Goal: Task Accomplishment & Management: Use online tool/utility

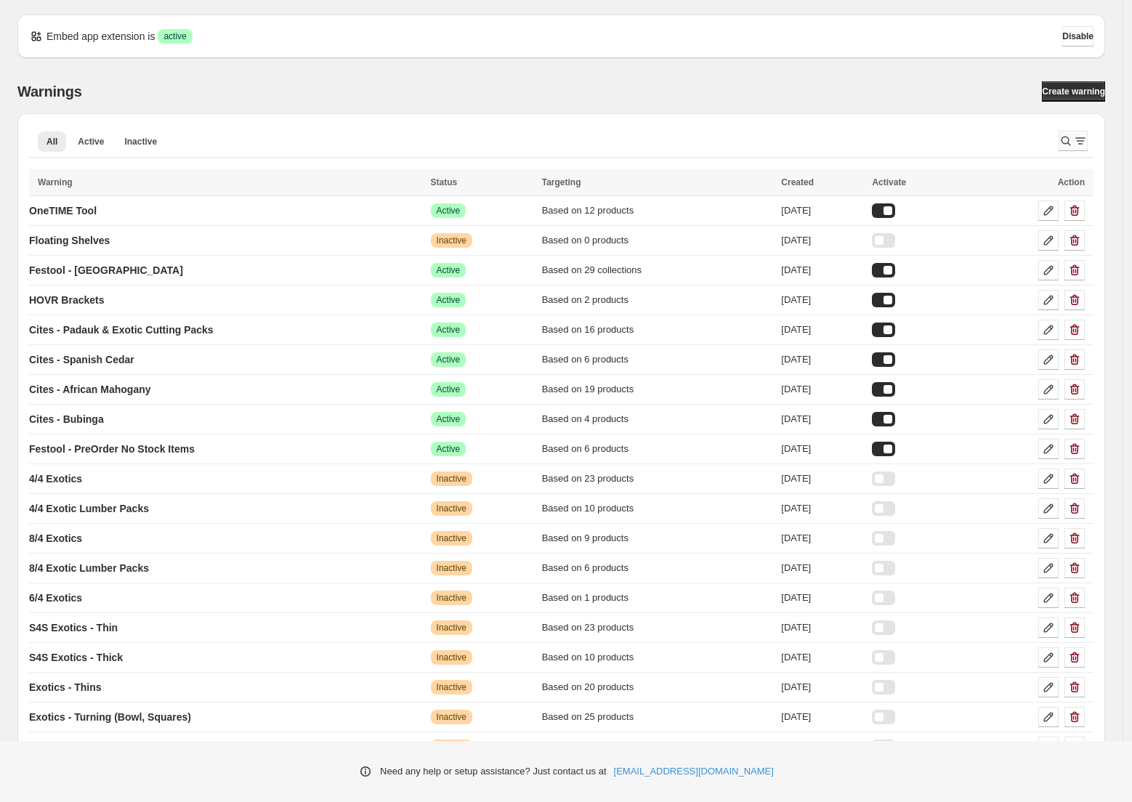
click at [1088, 139] on icon "Search and filter results" at bounding box center [1080, 141] width 15 height 15
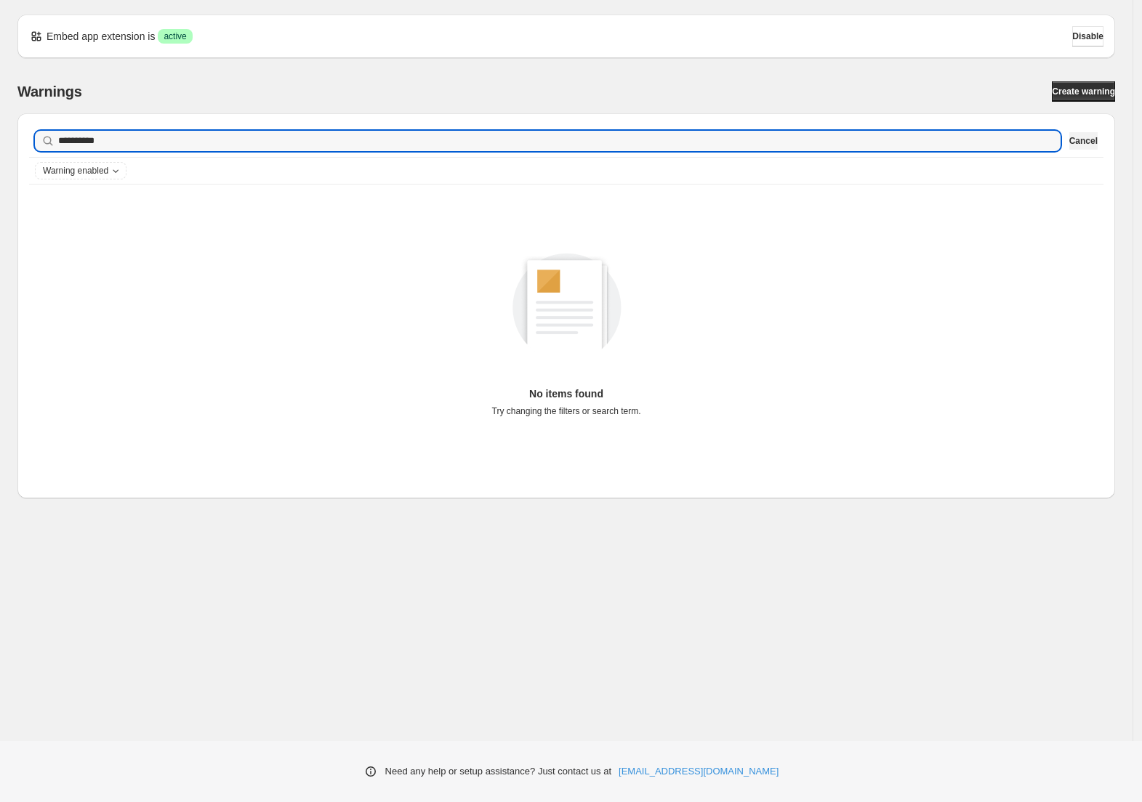
type input "**********"
click at [1074, 137] on span "Cancel" at bounding box center [1083, 141] width 28 height 12
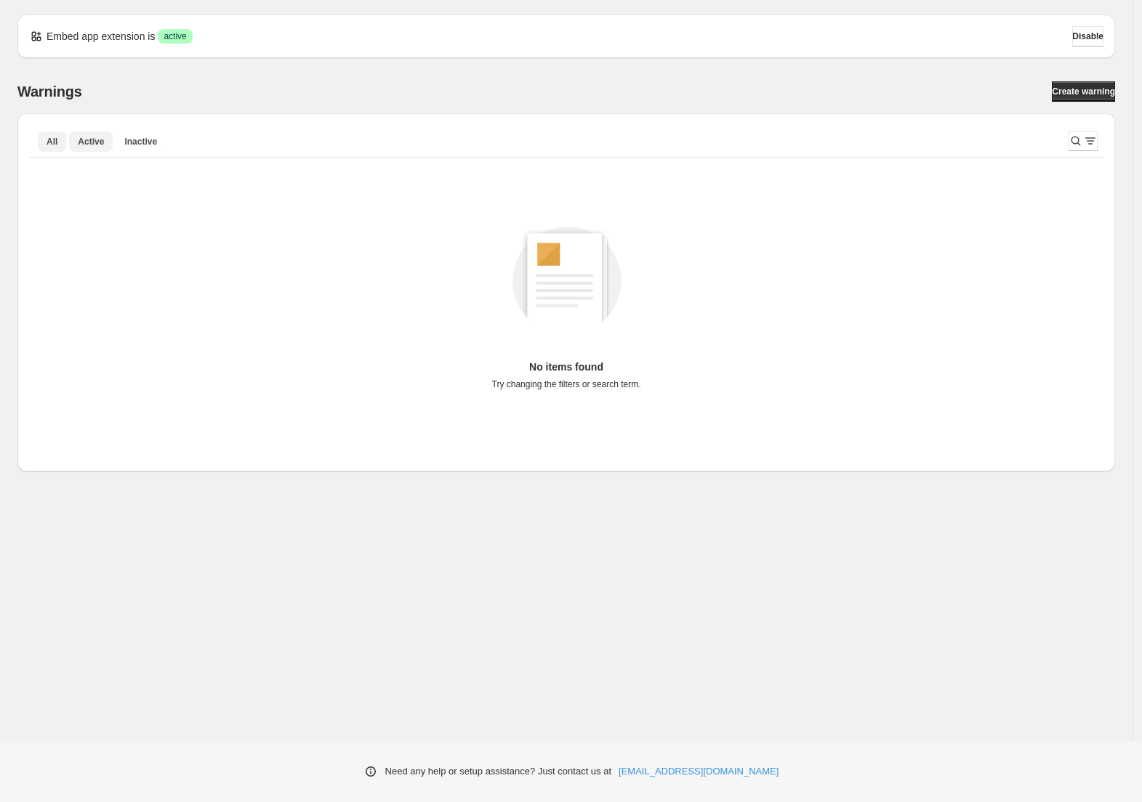
click at [94, 134] on button "Active" at bounding box center [91, 142] width 44 height 20
click at [50, 140] on span "All" at bounding box center [52, 142] width 11 height 12
click at [1083, 145] on icon "Search and filter results" at bounding box center [1090, 141] width 15 height 15
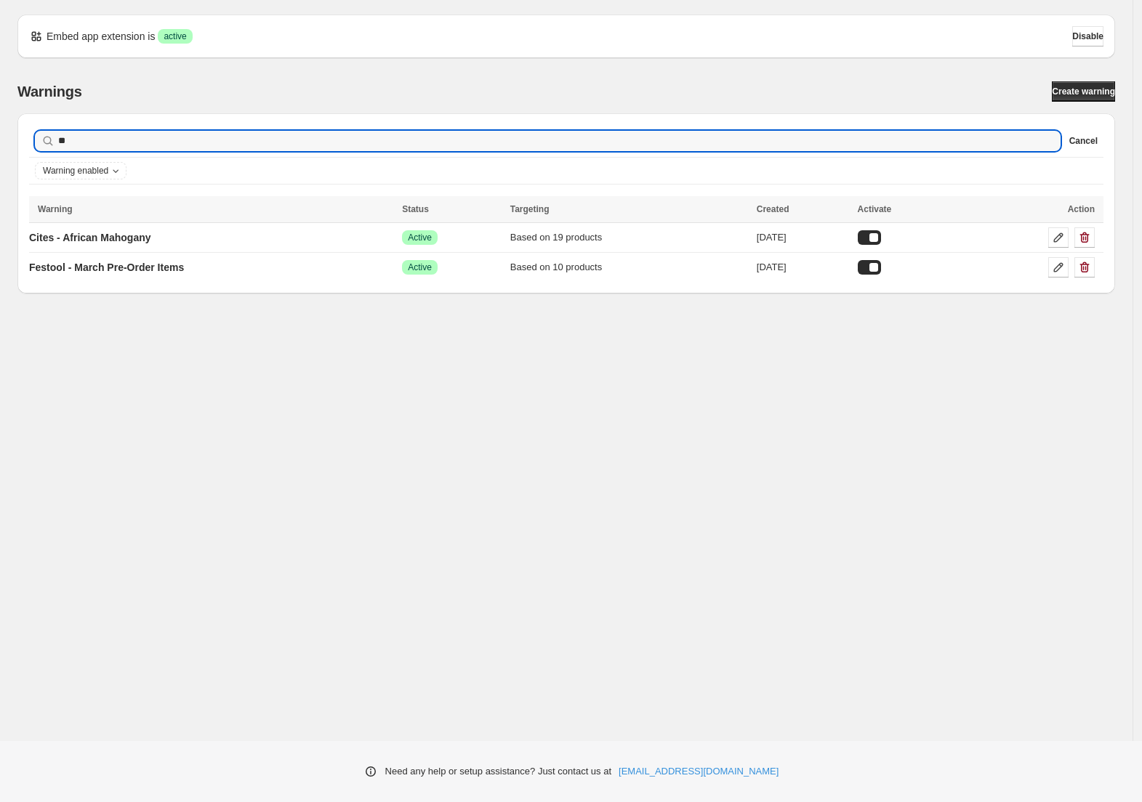
type input "*"
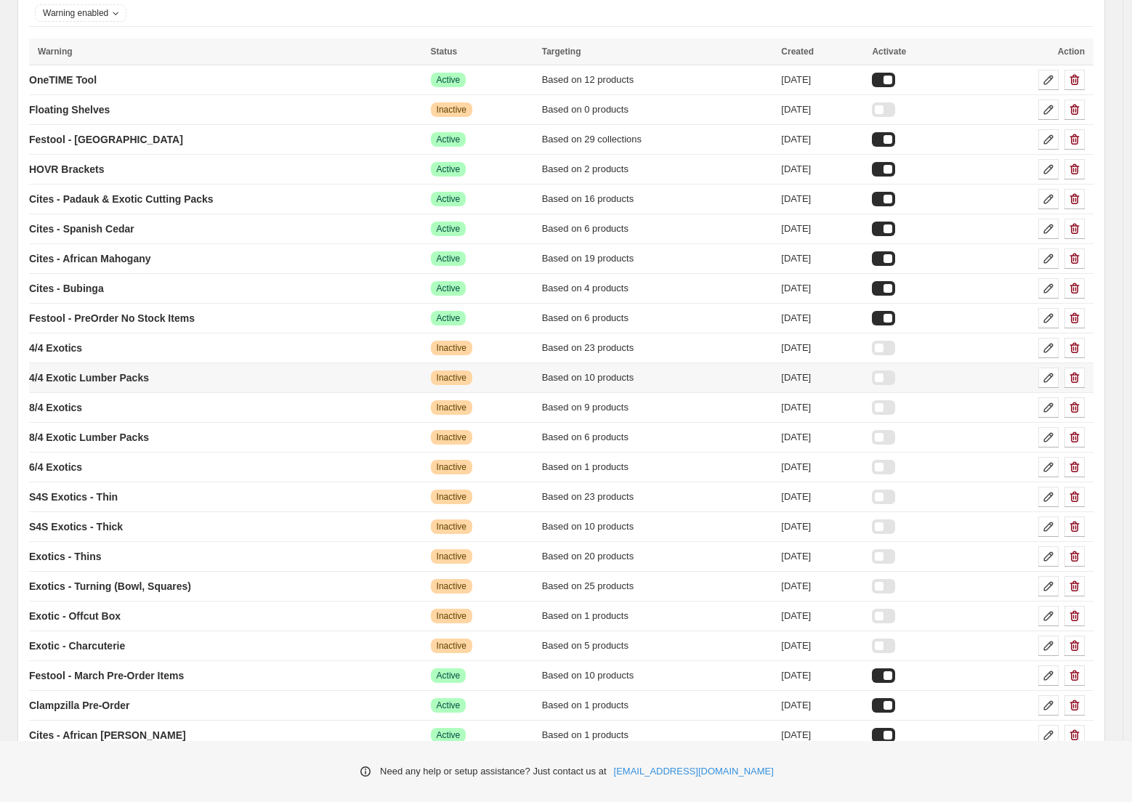
scroll to position [185, 0]
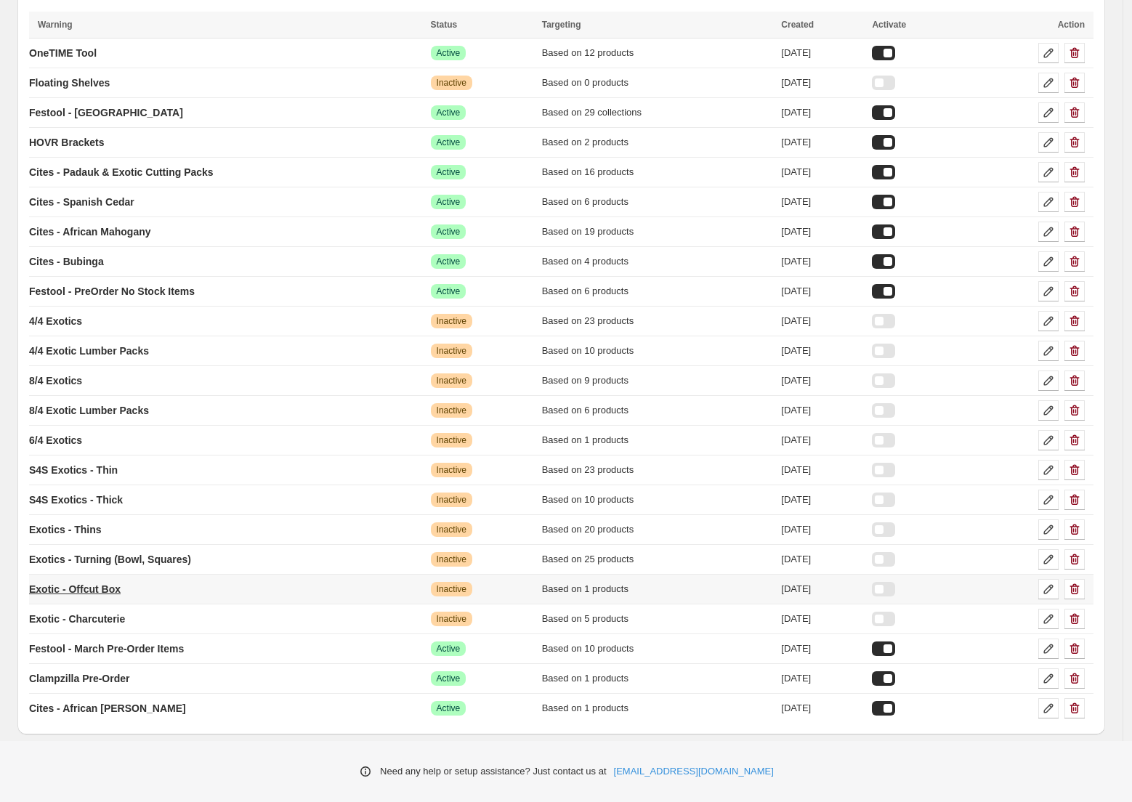
click at [84, 592] on p "Exotic - Offcut Box" at bounding box center [75, 589] width 92 height 15
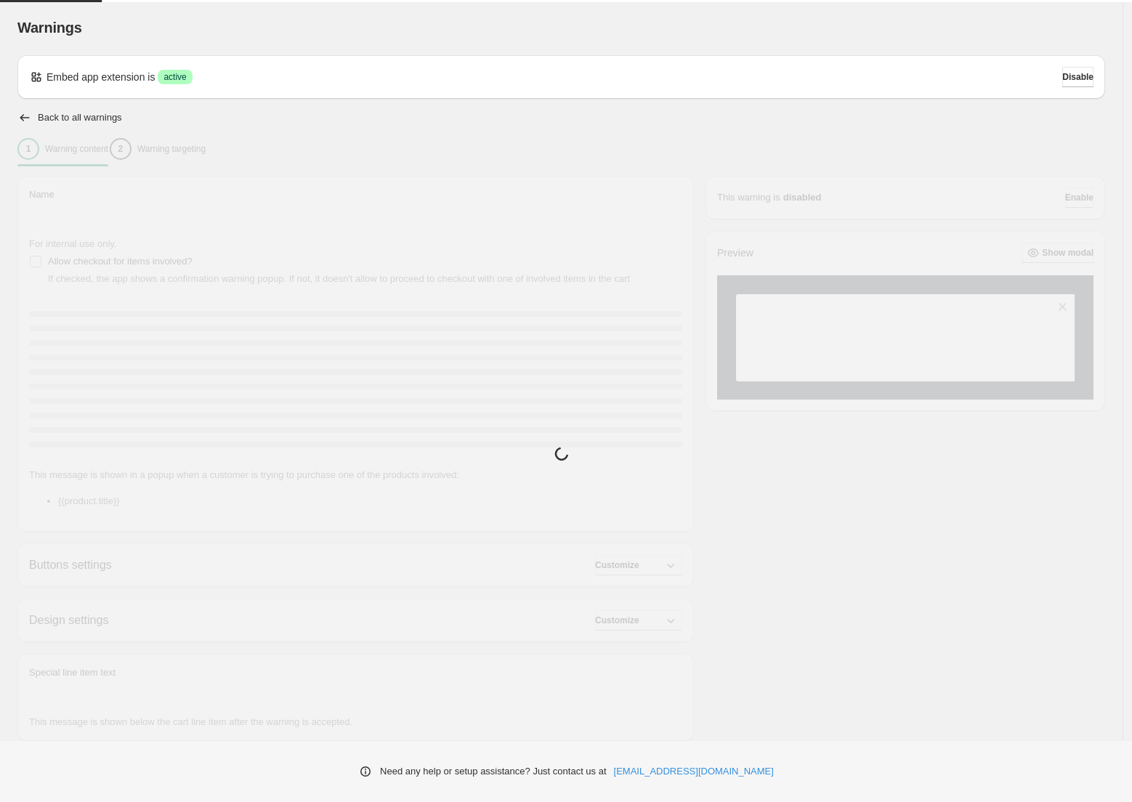
type input "**********"
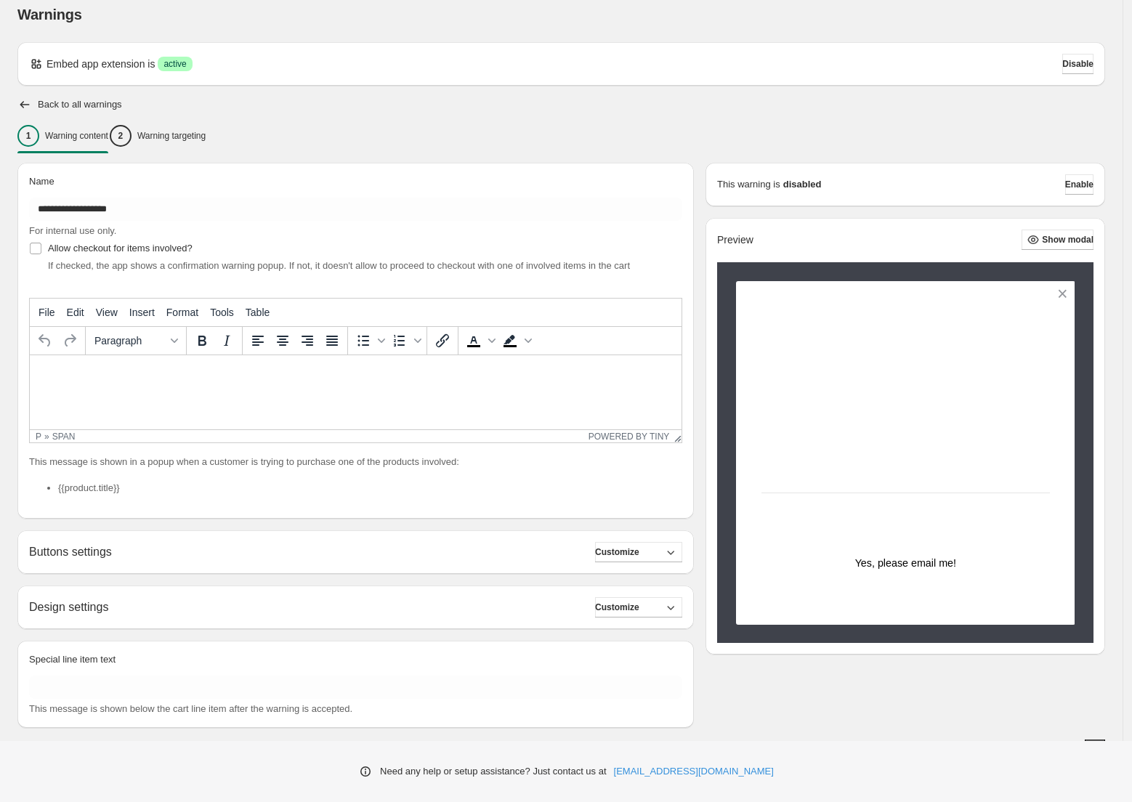
scroll to position [32, 0]
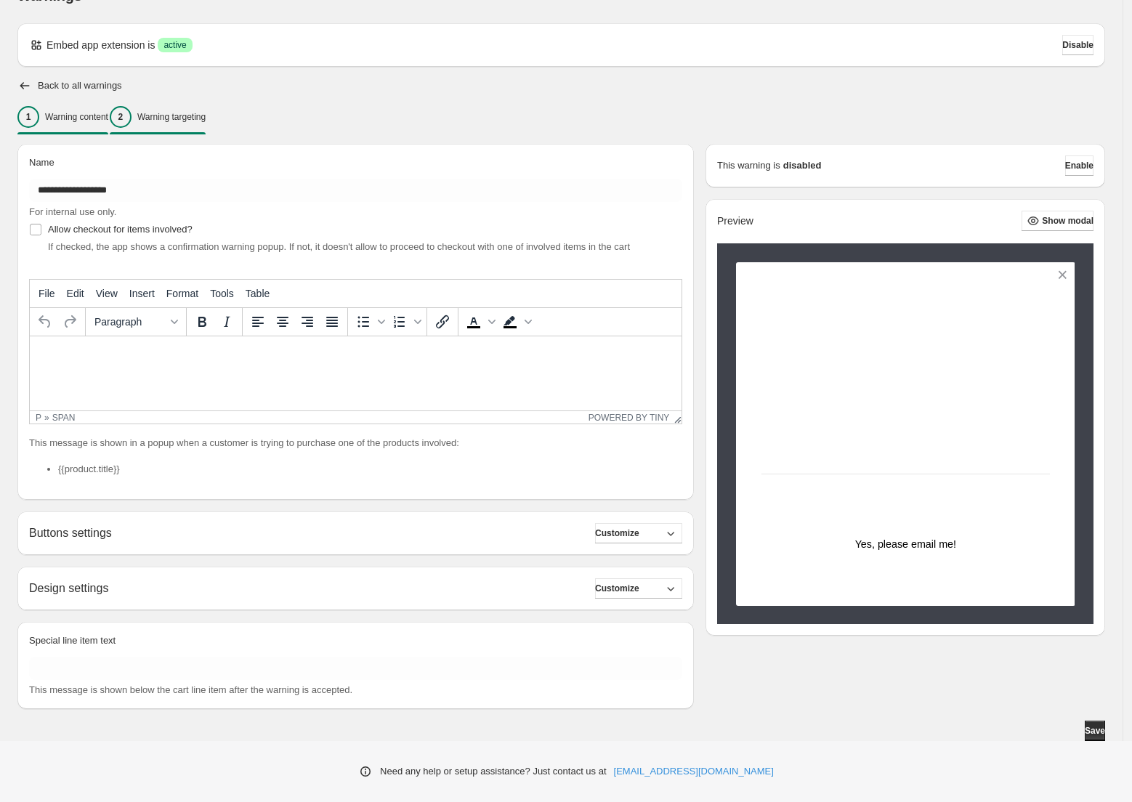
click at [195, 103] on button "2 Warning targeting" at bounding box center [158, 117] width 96 height 31
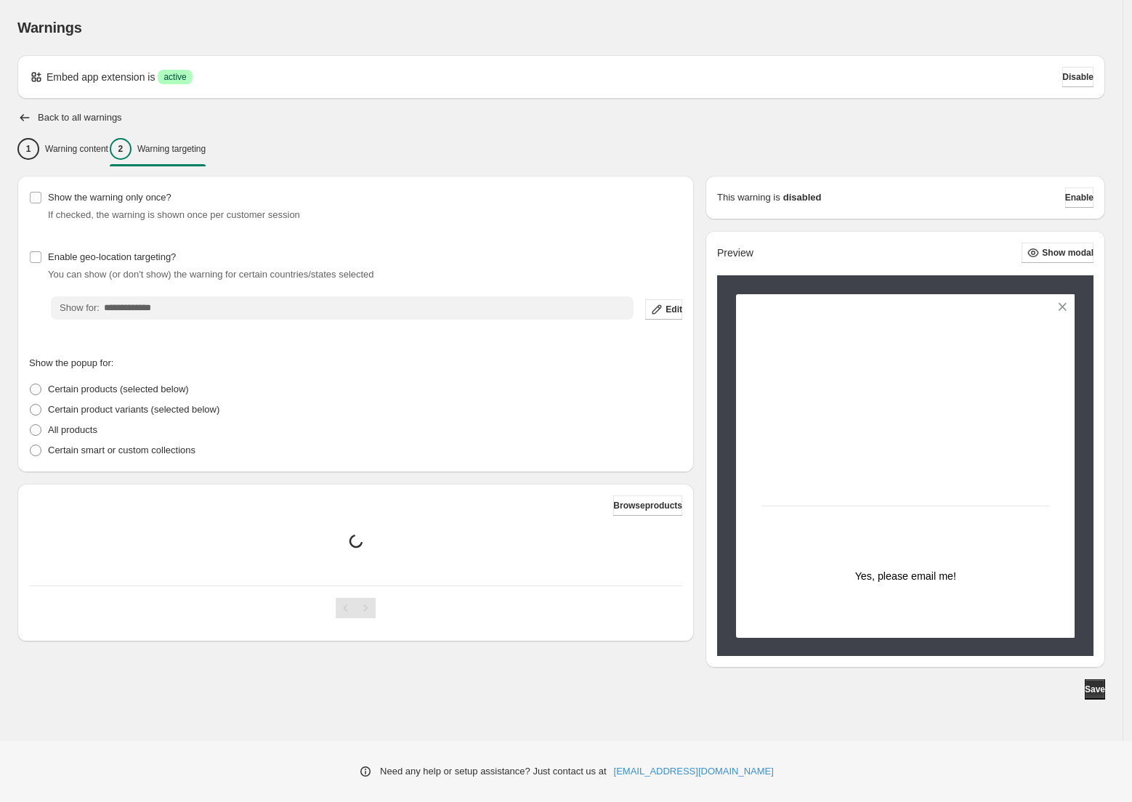
scroll to position [0, 0]
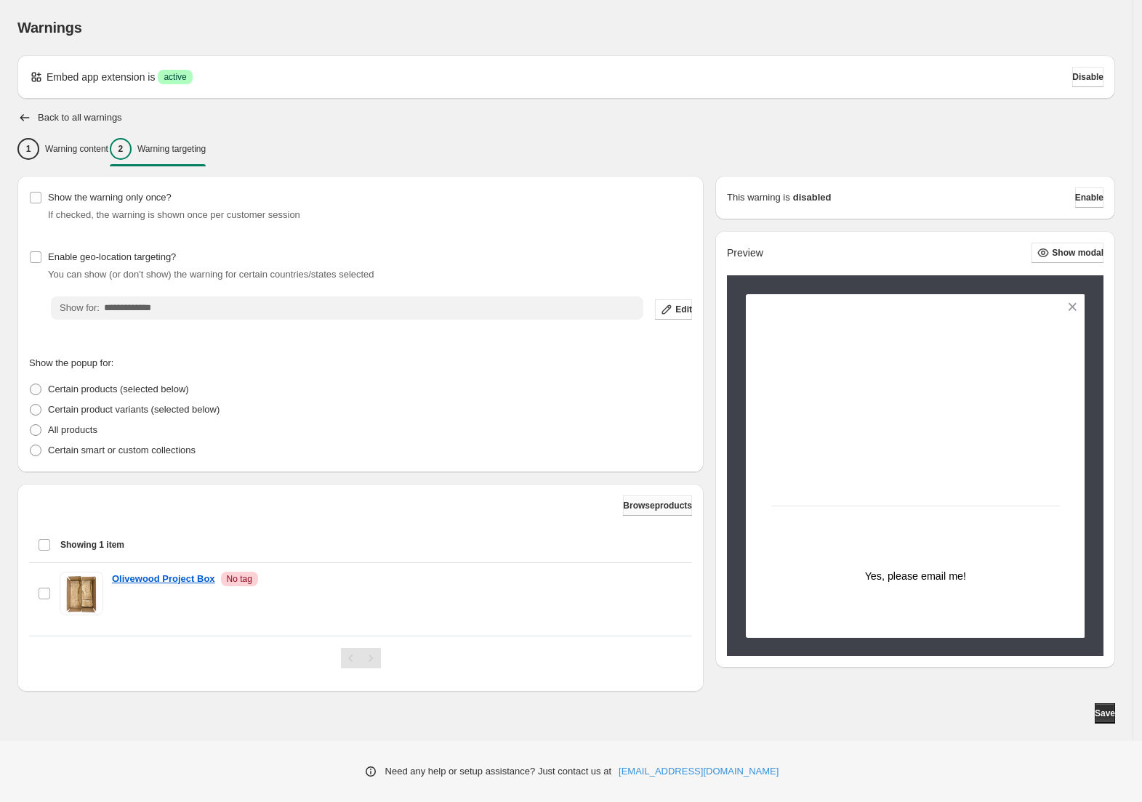
click at [634, 511] on span "Browse products" at bounding box center [657, 506] width 69 height 12
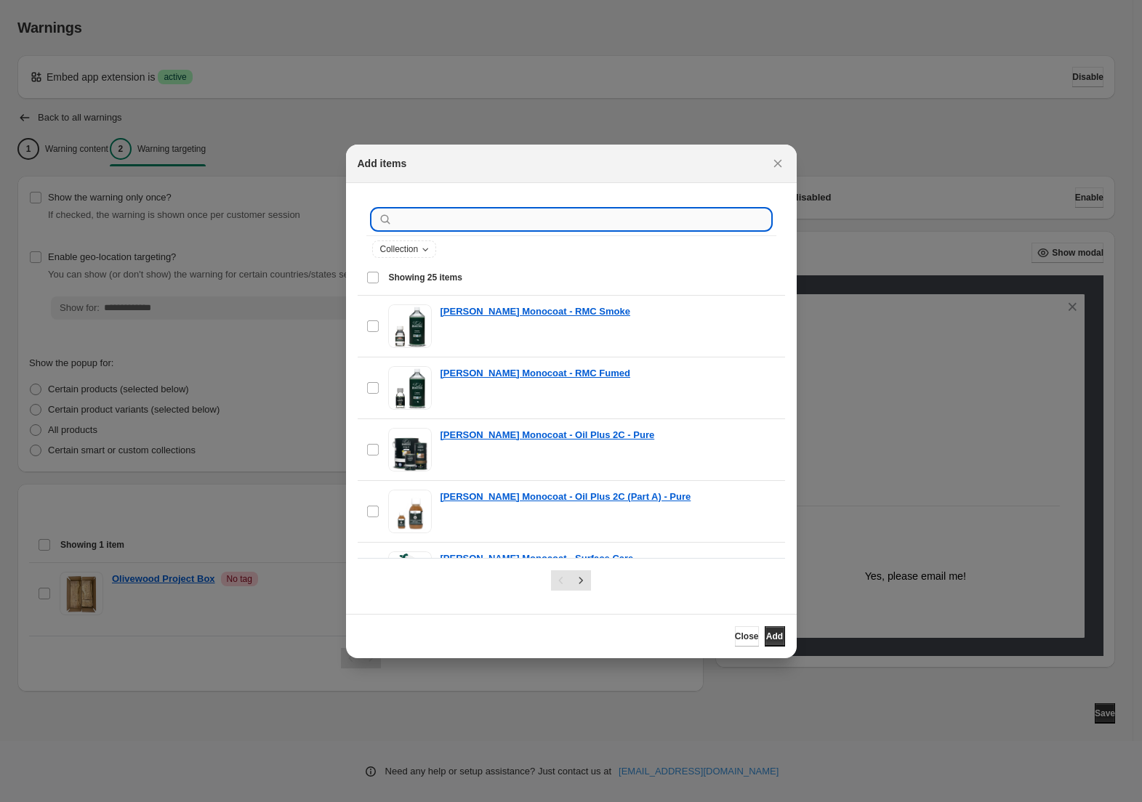
click at [483, 217] on input ":r35:" at bounding box center [582, 219] width 375 height 20
paste input "**********"
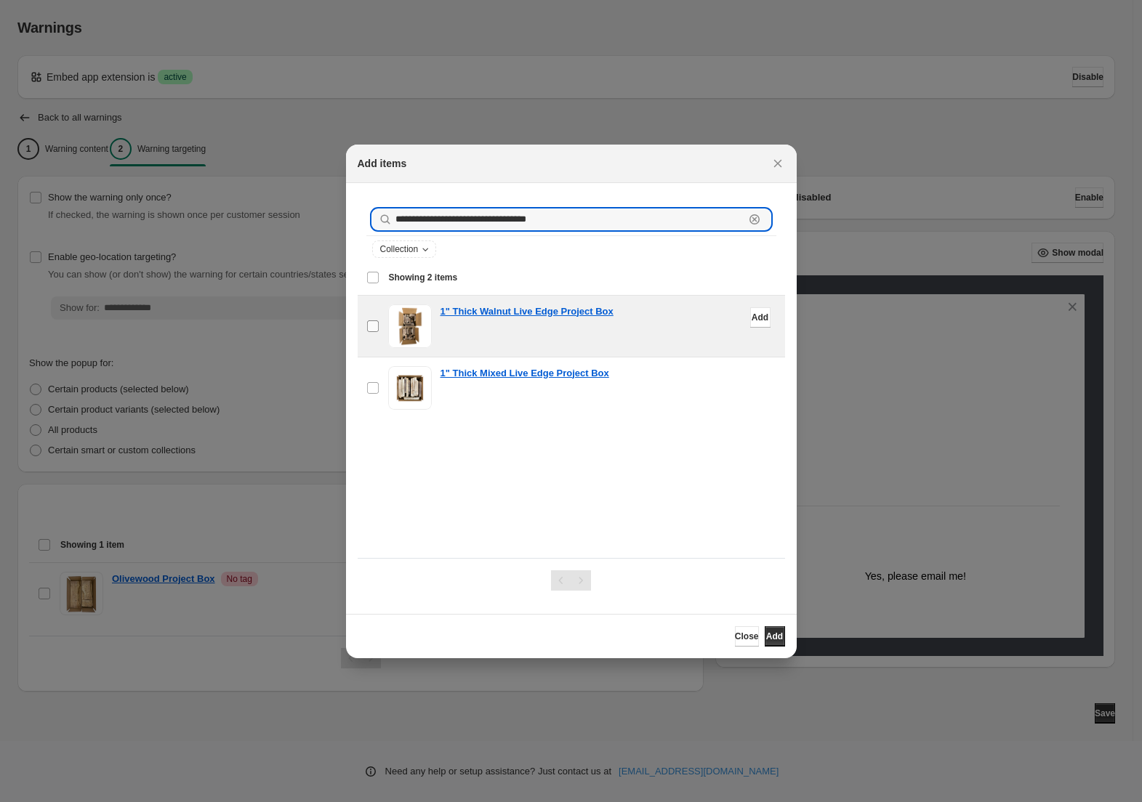
type input "**********"
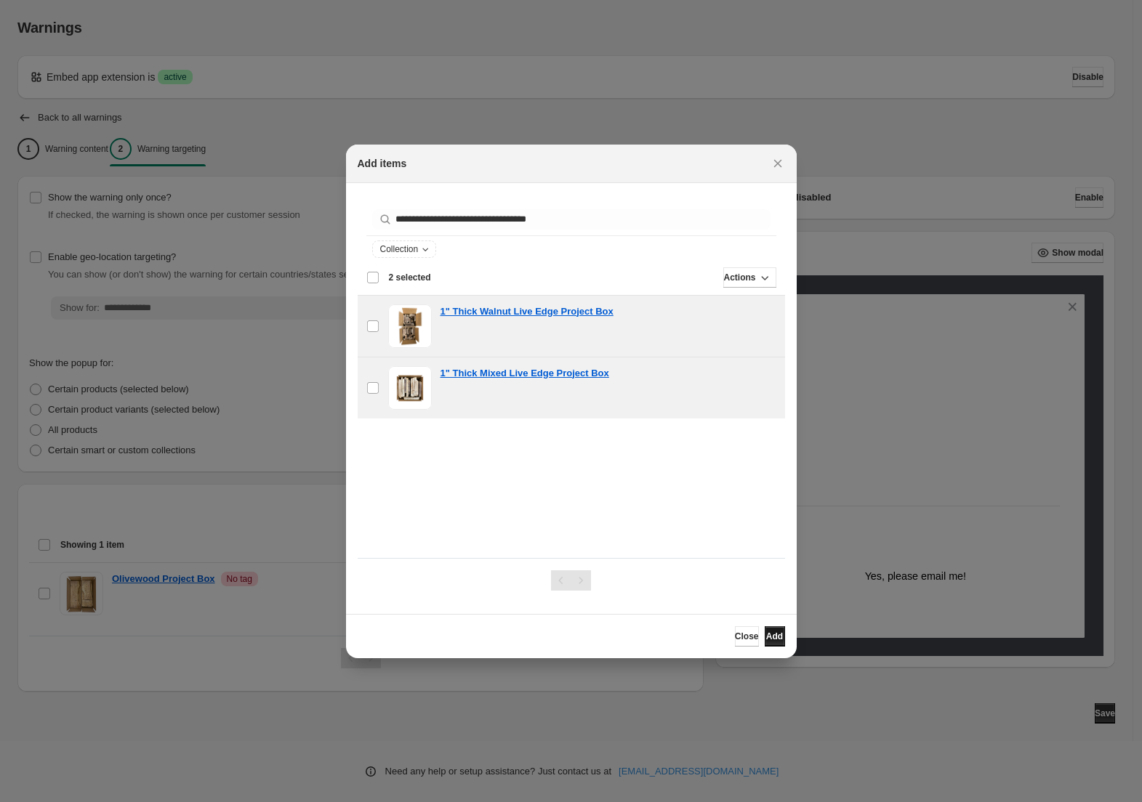
click at [769, 634] on span "Add" at bounding box center [774, 637] width 17 height 12
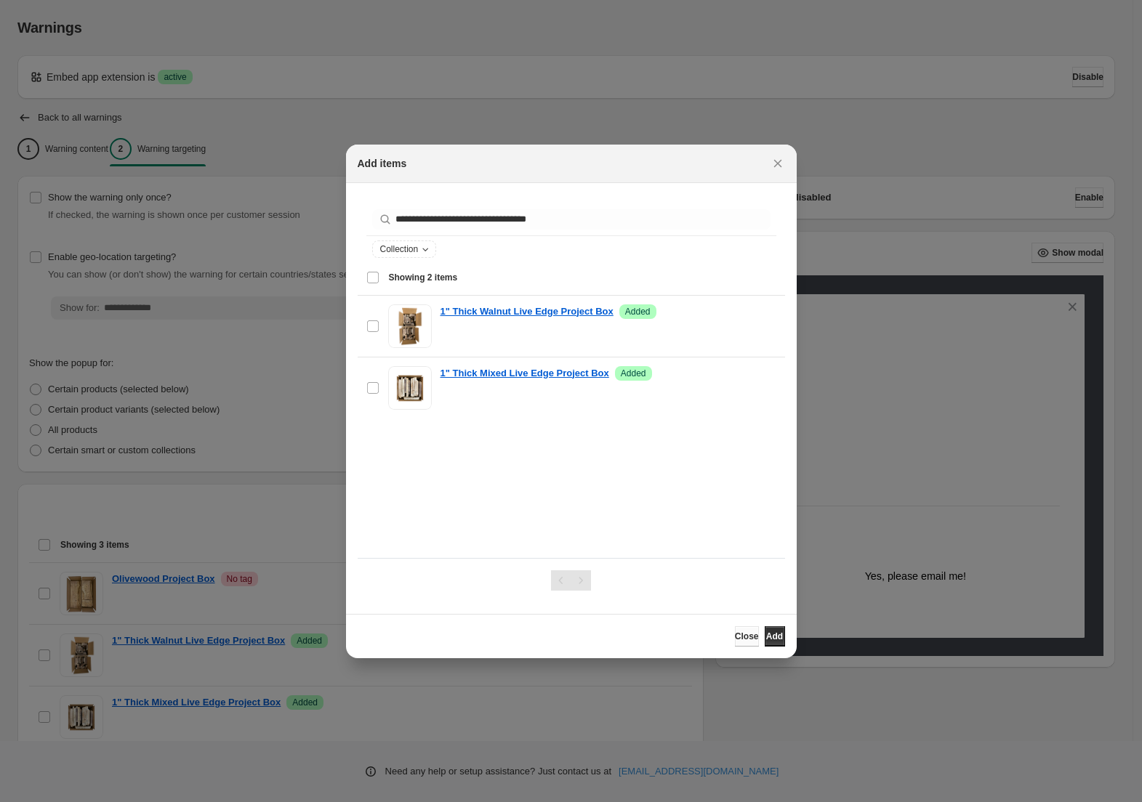
click at [735, 641] on span "Close" at bounding box center [747, 637] width 24 height 12
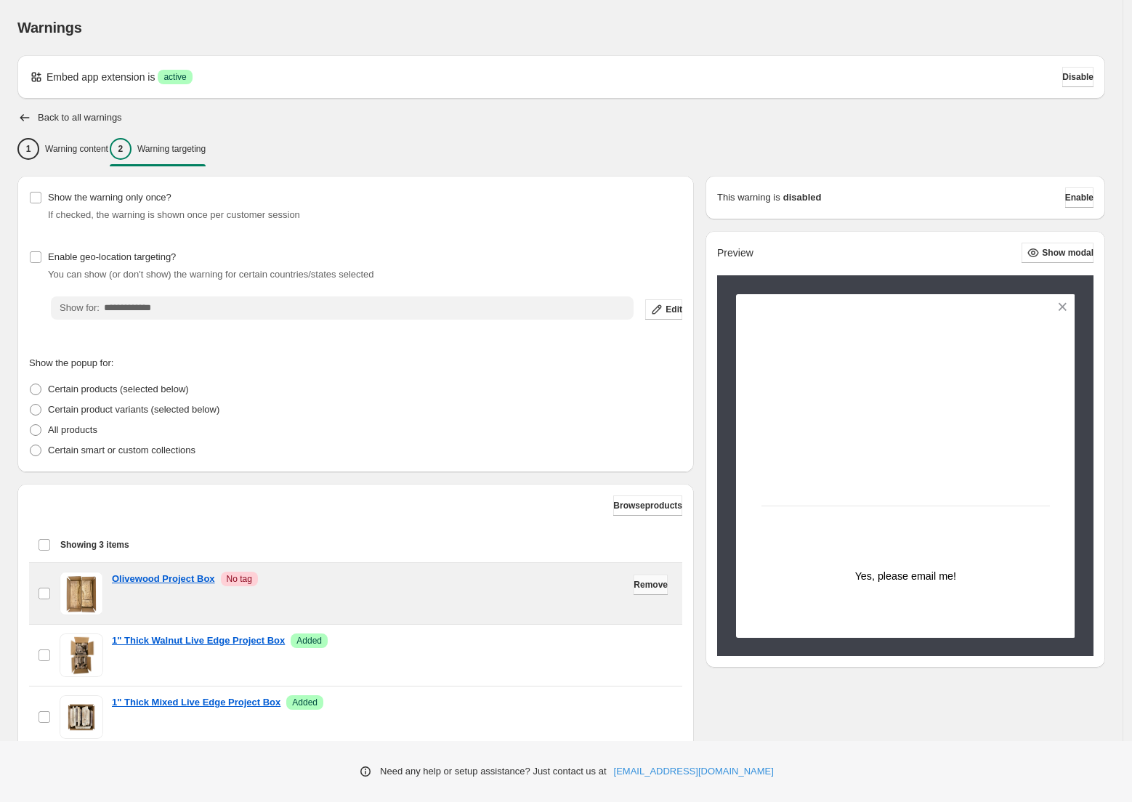
click at [649, 584] on span "Remove" at bounding box center [651, 585] width 34 height 12
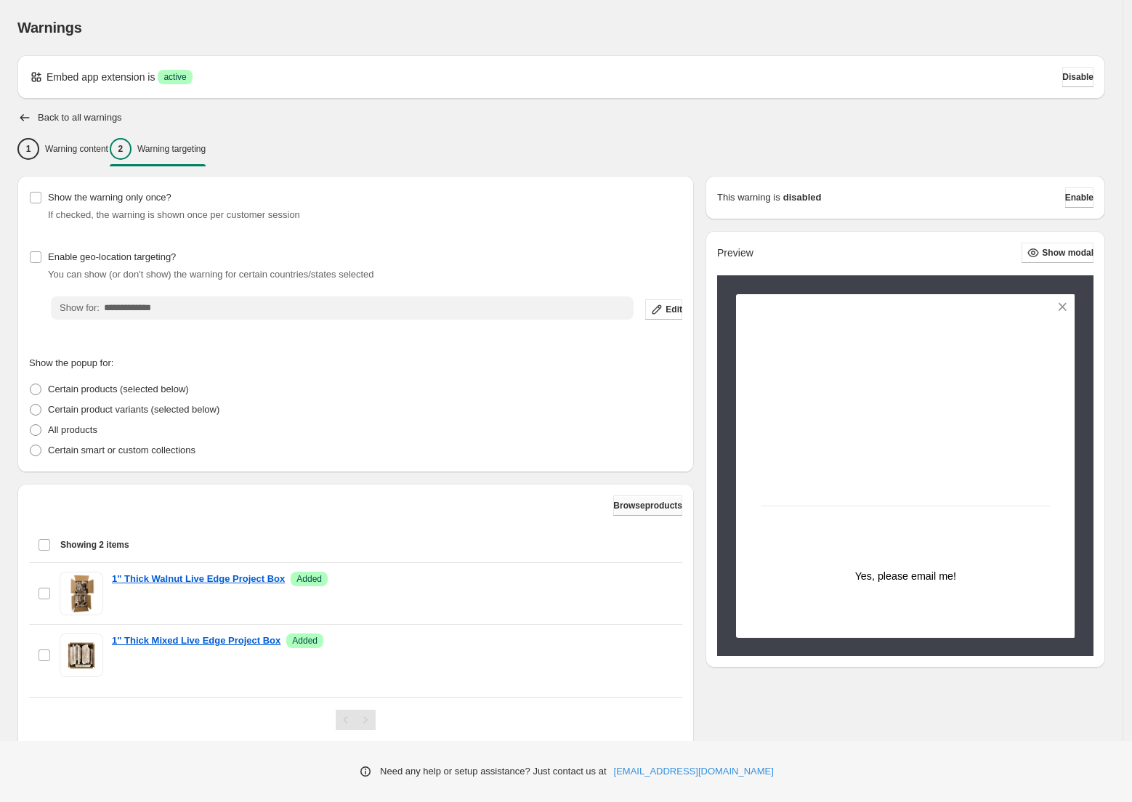
click at [628, 500] on span "Browse products" at bounding box center [647, 506] width 69 height 12
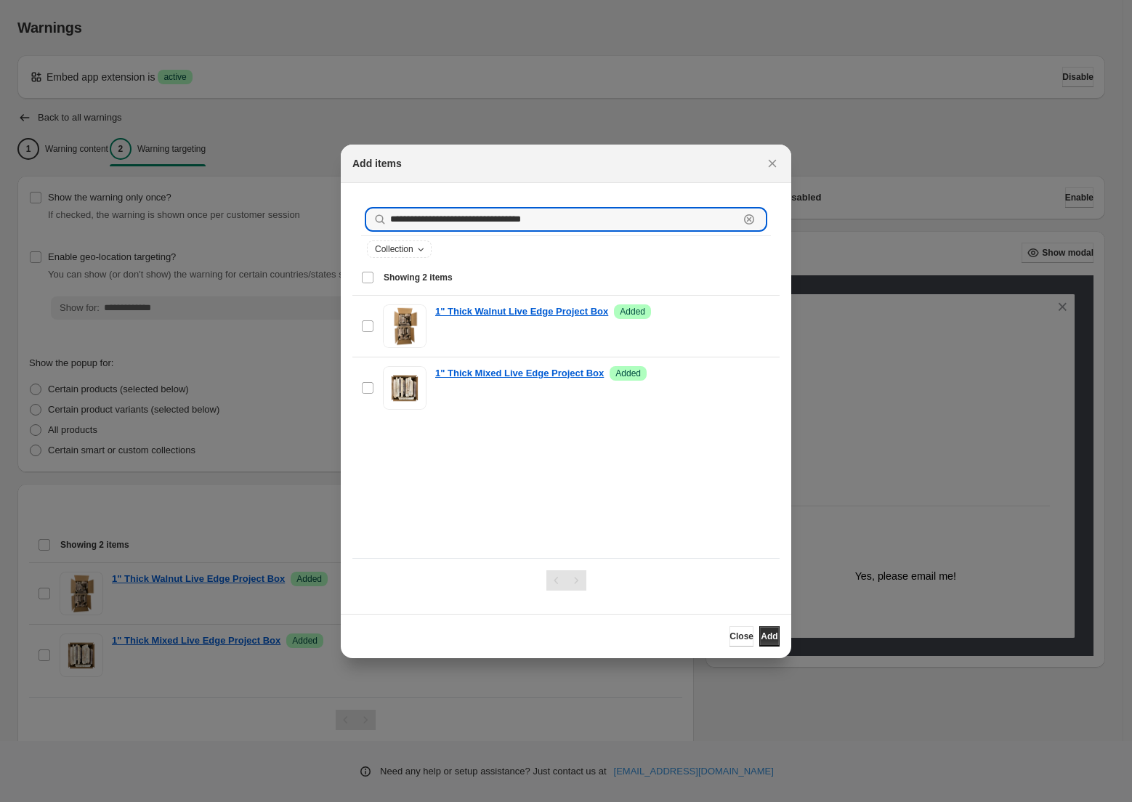
drag, startPoint x: 386, startPoint y: 224, endPoint x: 245, endPoint y: 211, distance: 141.5
paste input ":r35:"
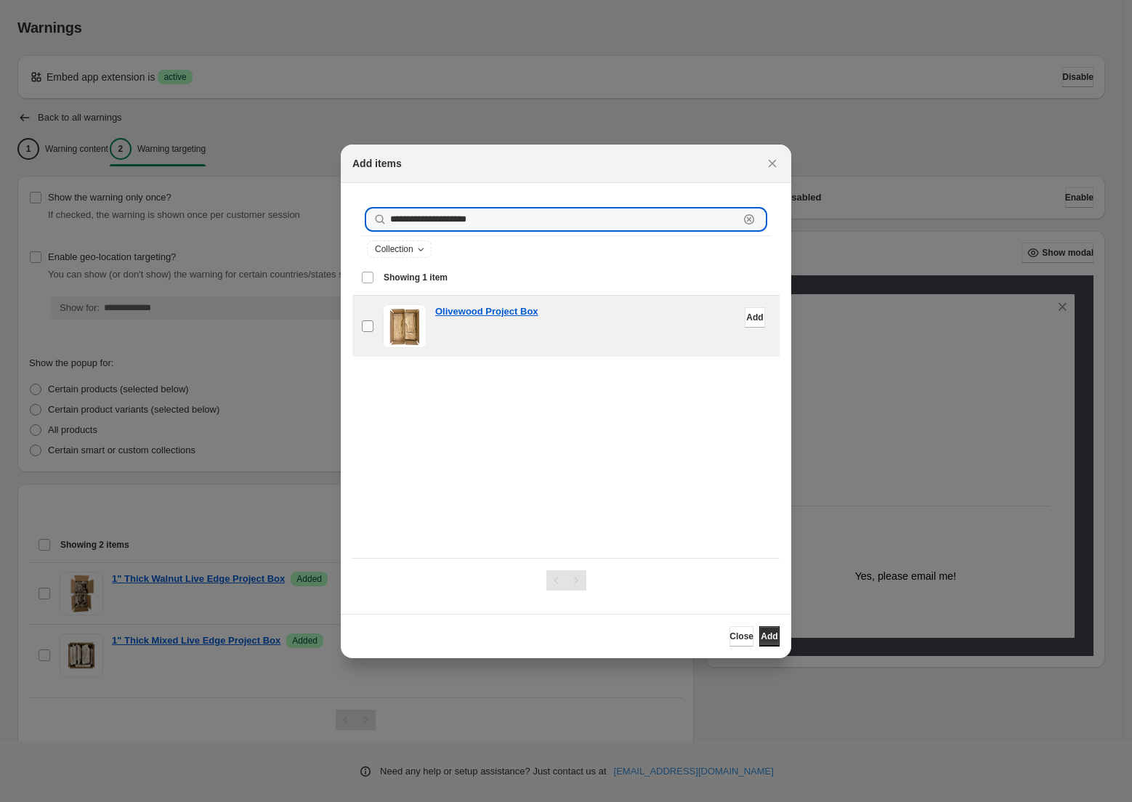
type input "**********"
click at [771, 637] on span "Add" at bounding box center [769, 637] width 17 height 12
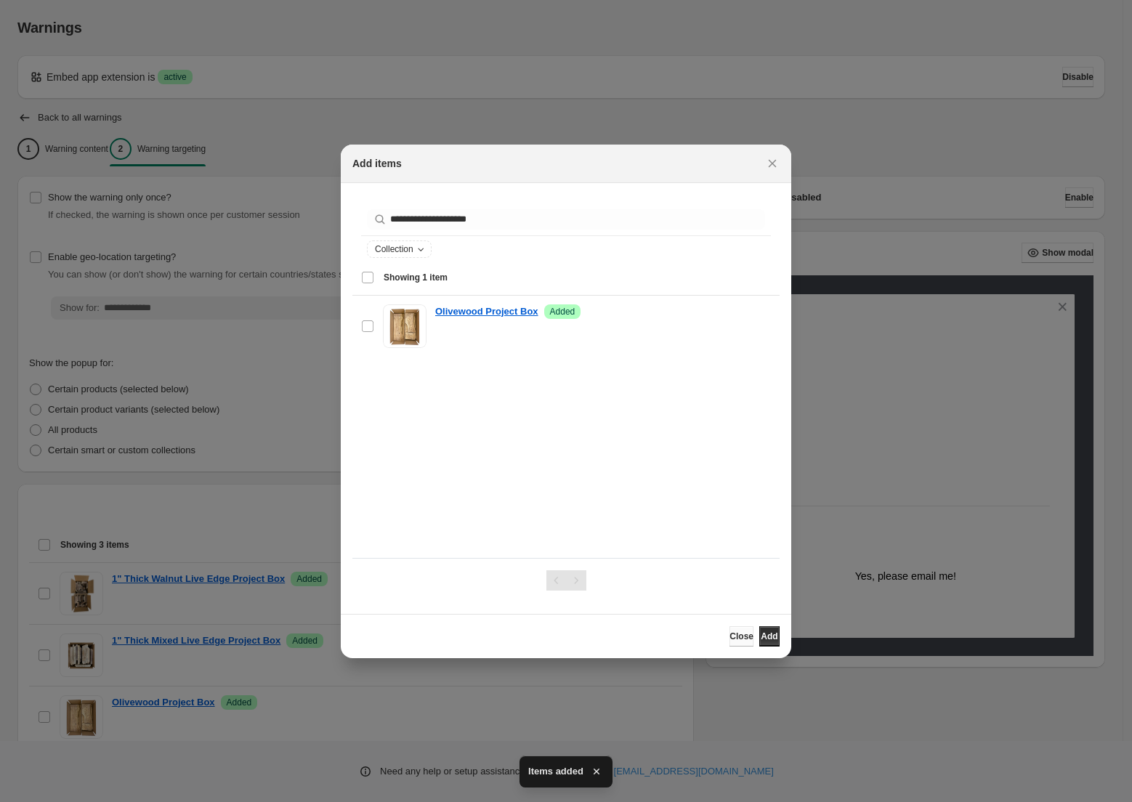
click at [730, 640] on span "Close" at bounding box center [742, 637] width 24 height 12
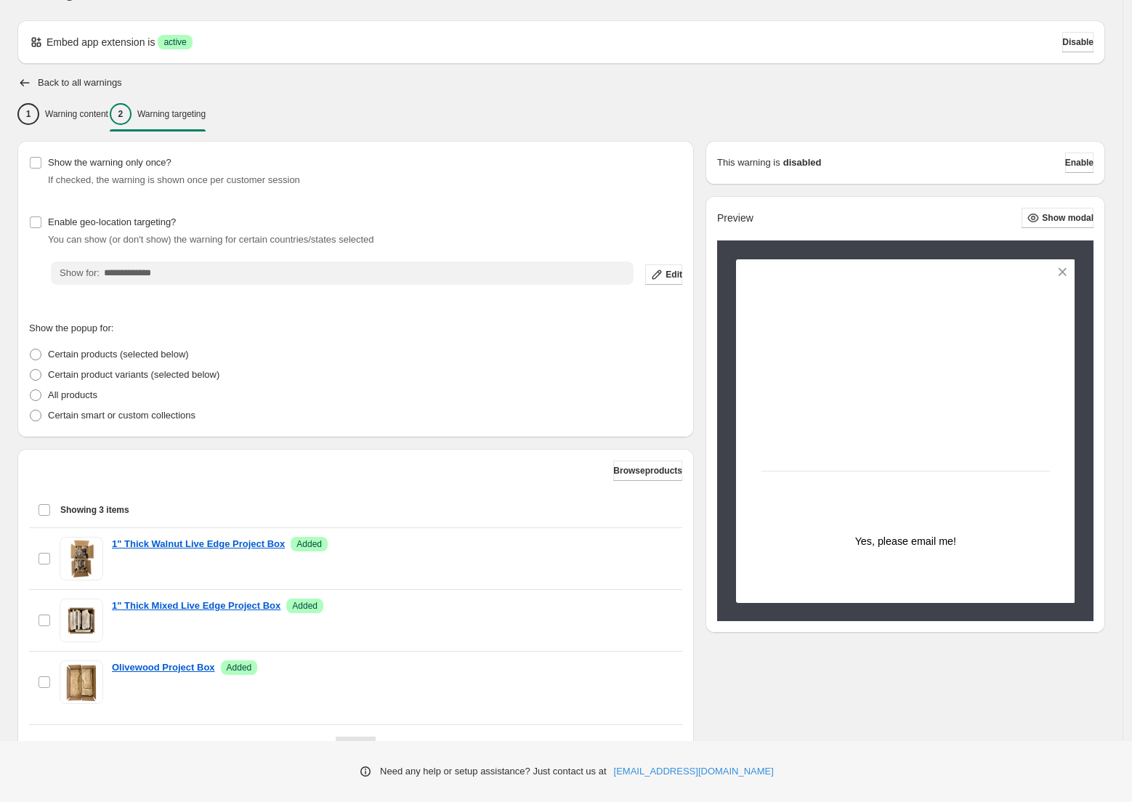
scroll to position [106, 0]
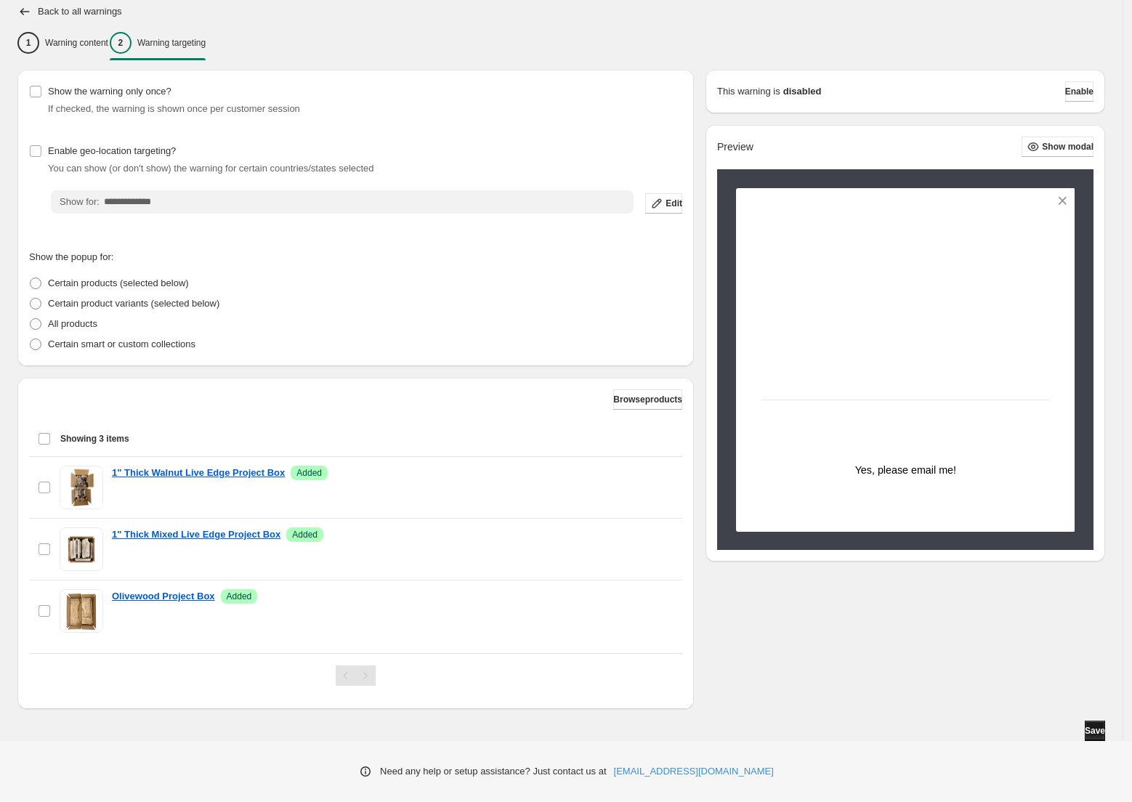
click at [1102, 733] on span "Save" at bounding box center [1095, 731] width 20 height 12
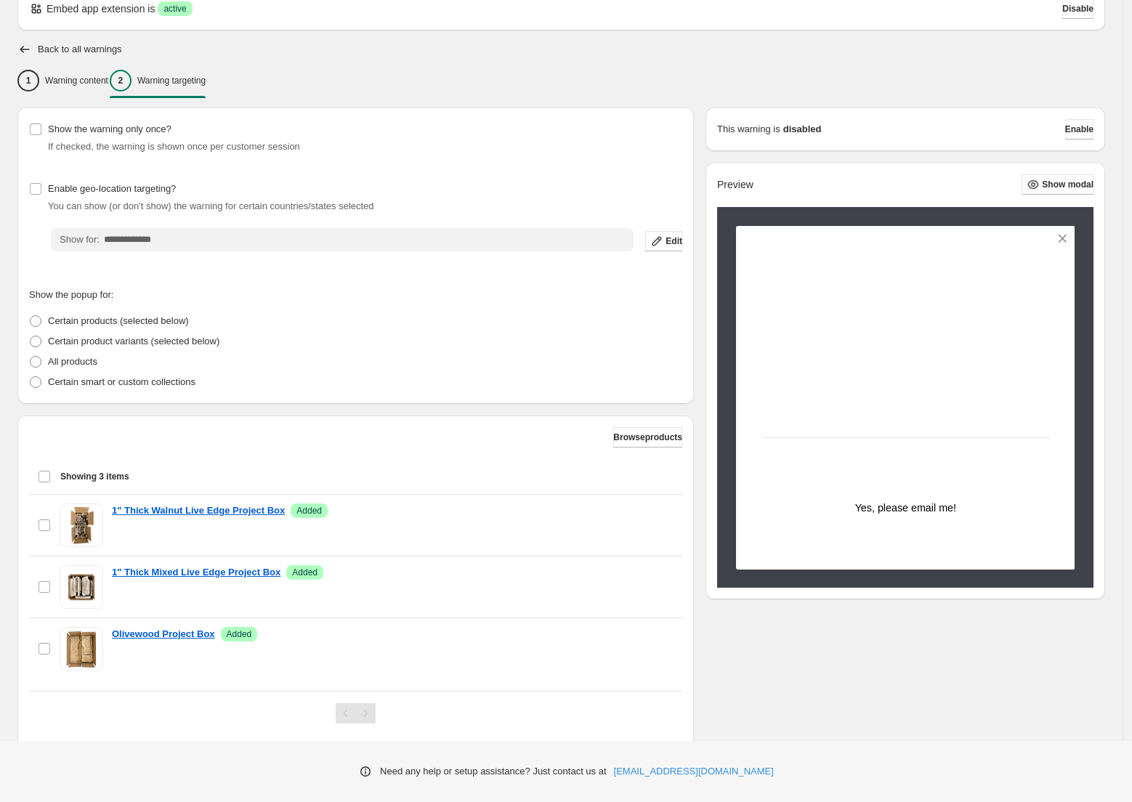
scroll to position [0, 0]
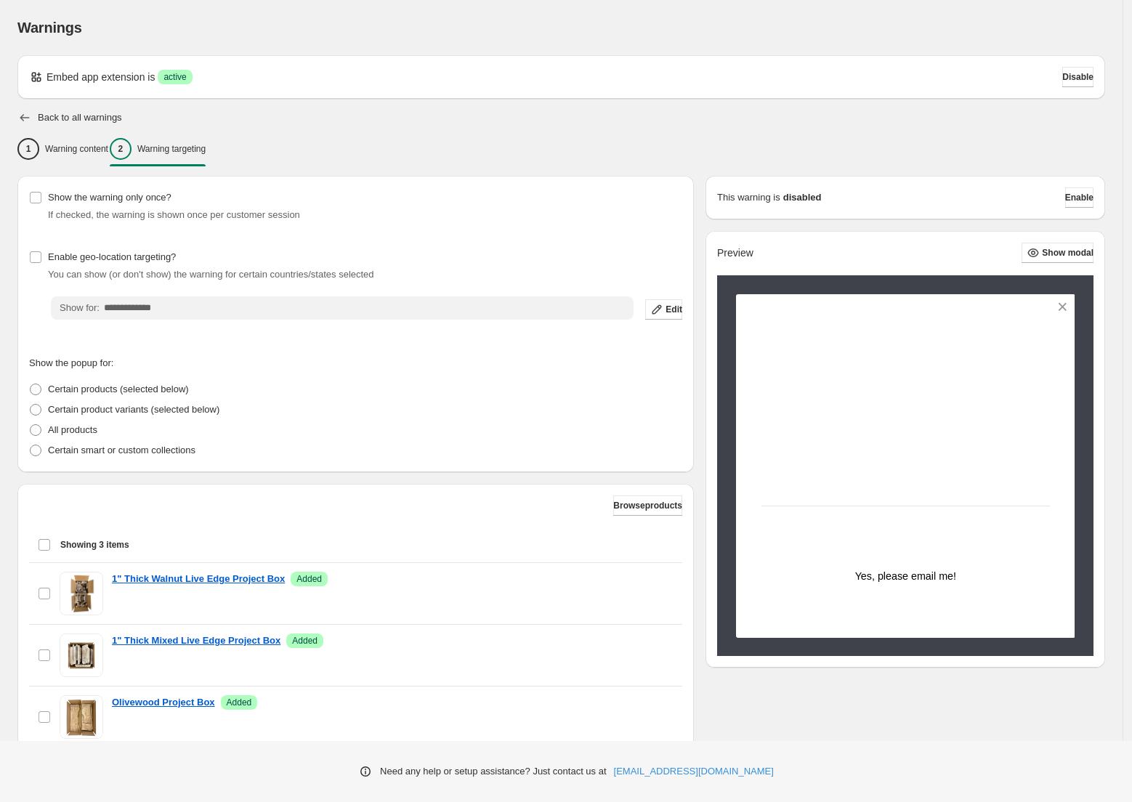
click at [22, 114] on icon "button" at bounding box center [24, 117] width 15 height 15
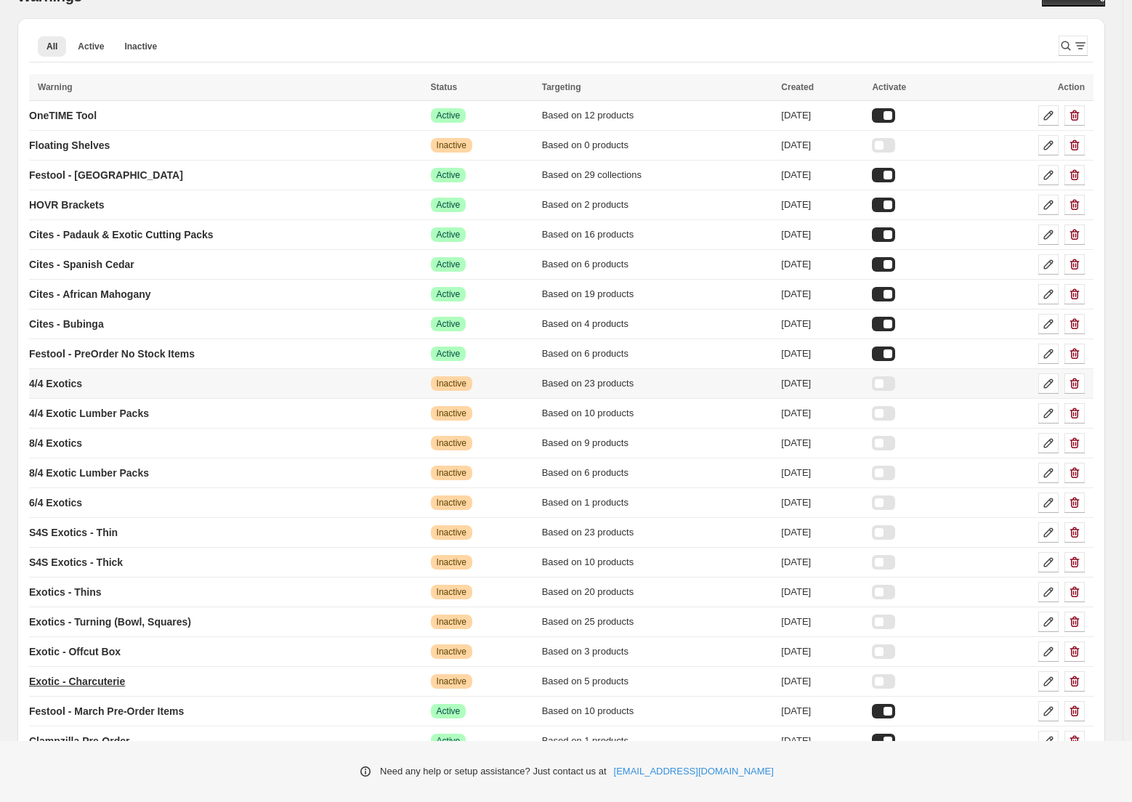
scroll to position [106, 0]
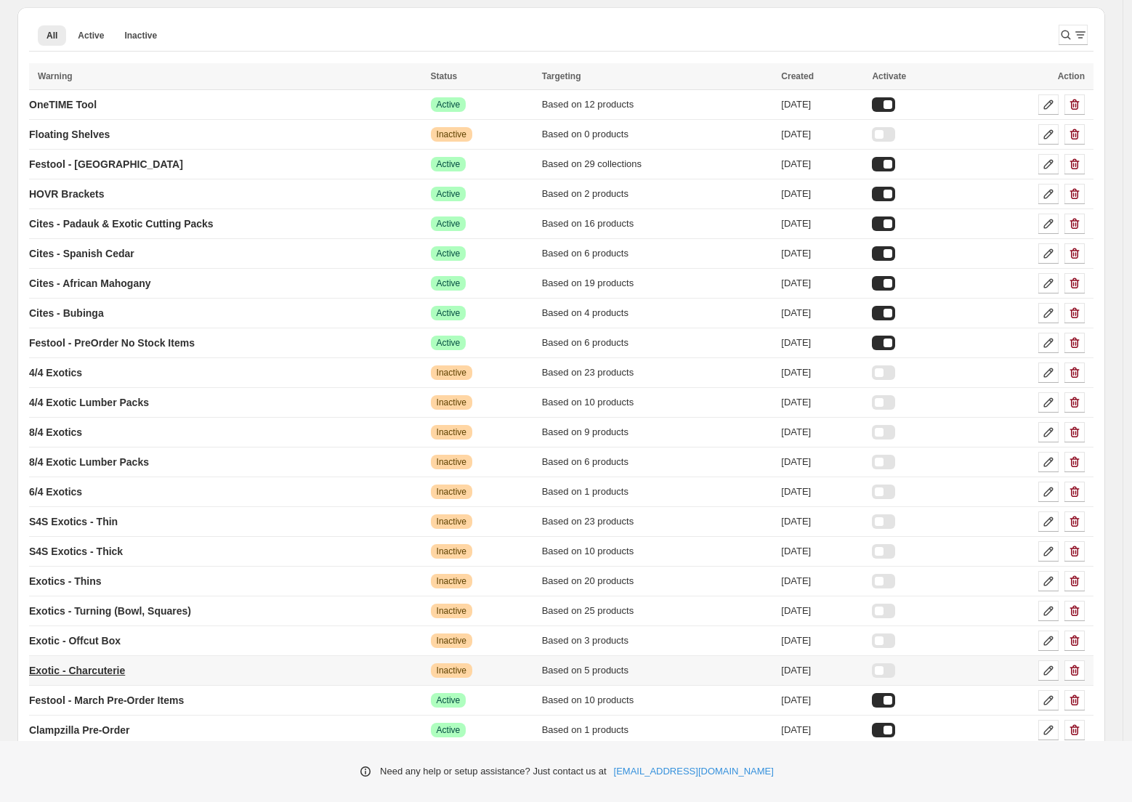
click at [118, 669] on p "Exotic - Charcuterie" at bounding box center [77, 670] width 96 height 15
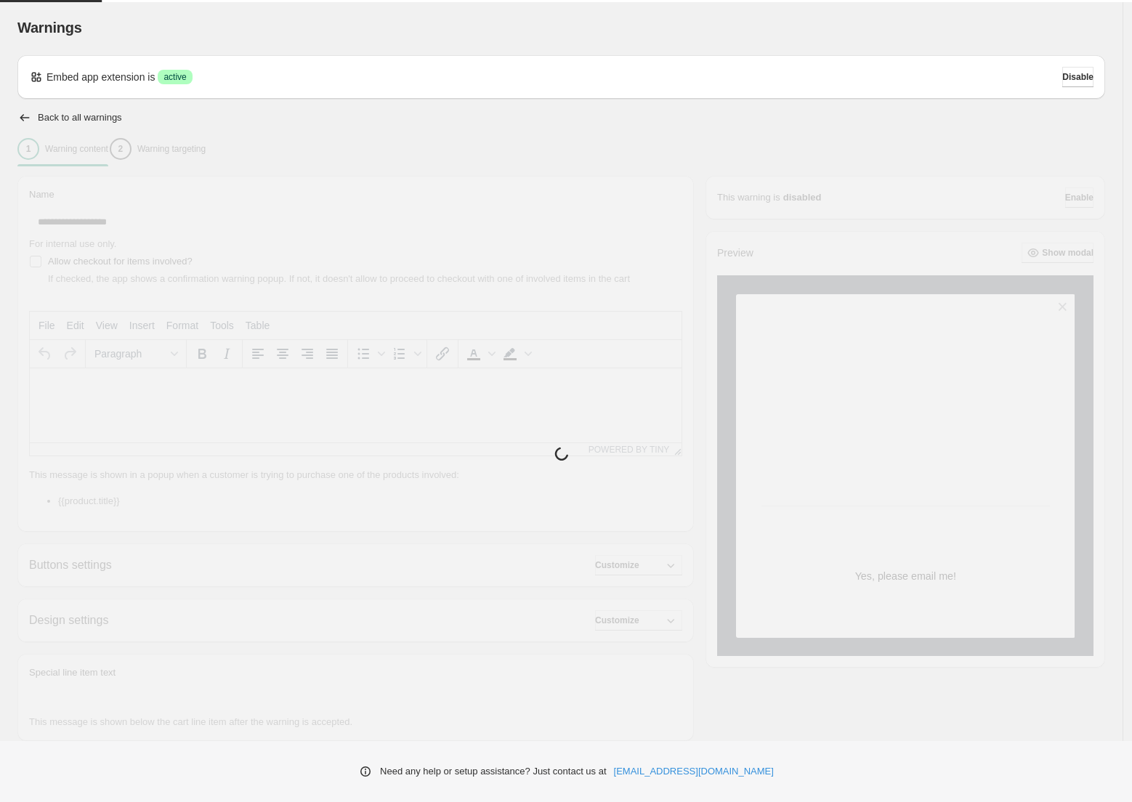
type input "**********"
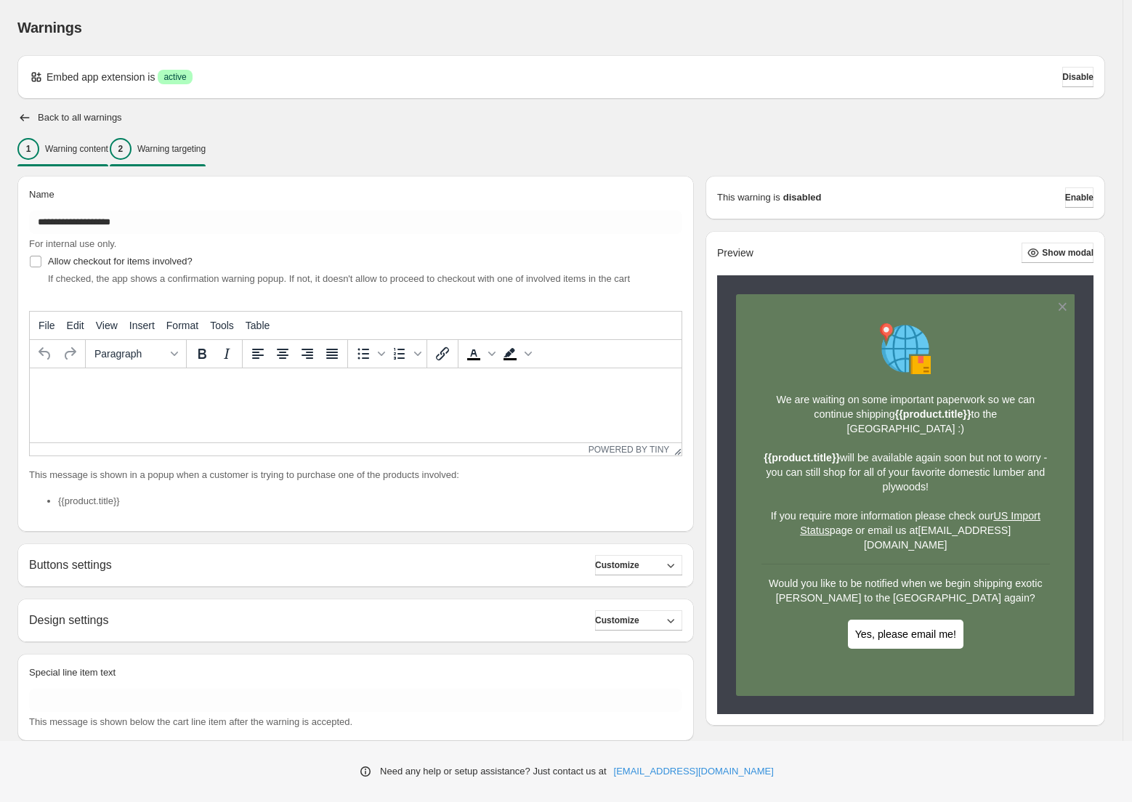
click at [206, 150] on p "Warning targeting" at bounding box center [171, 149] width 68 height 12
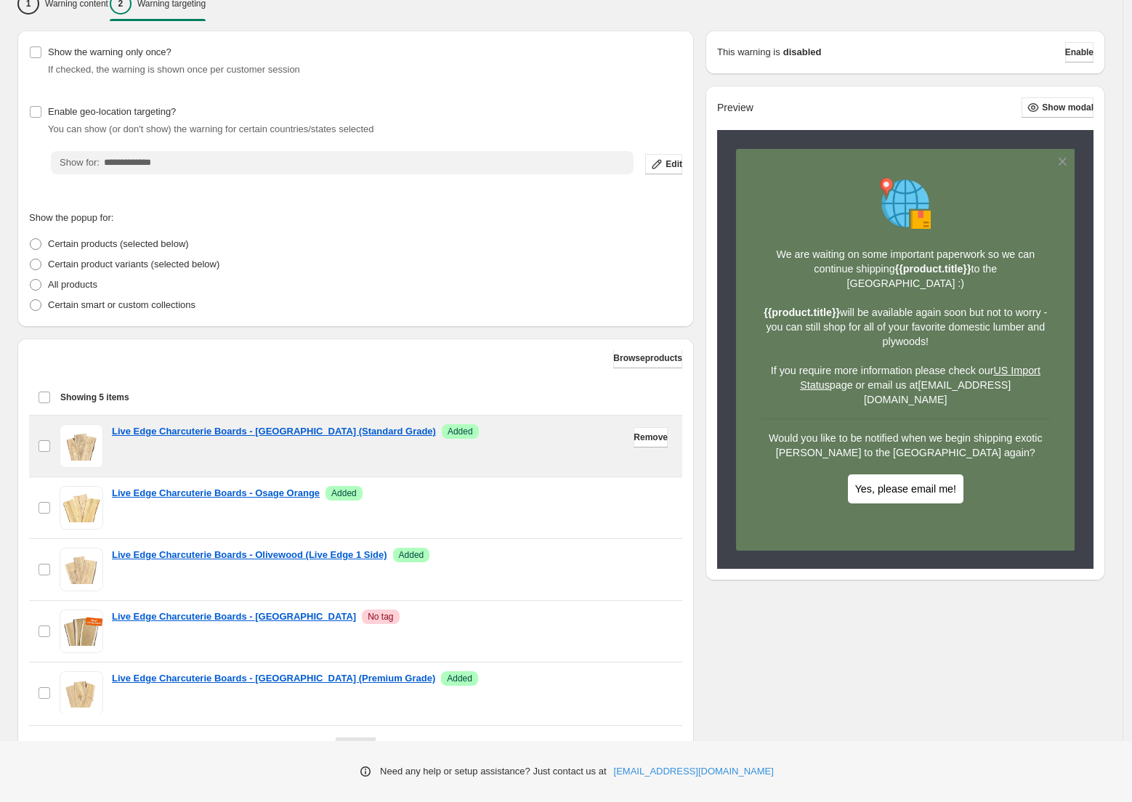
scroll to position [12, 0]
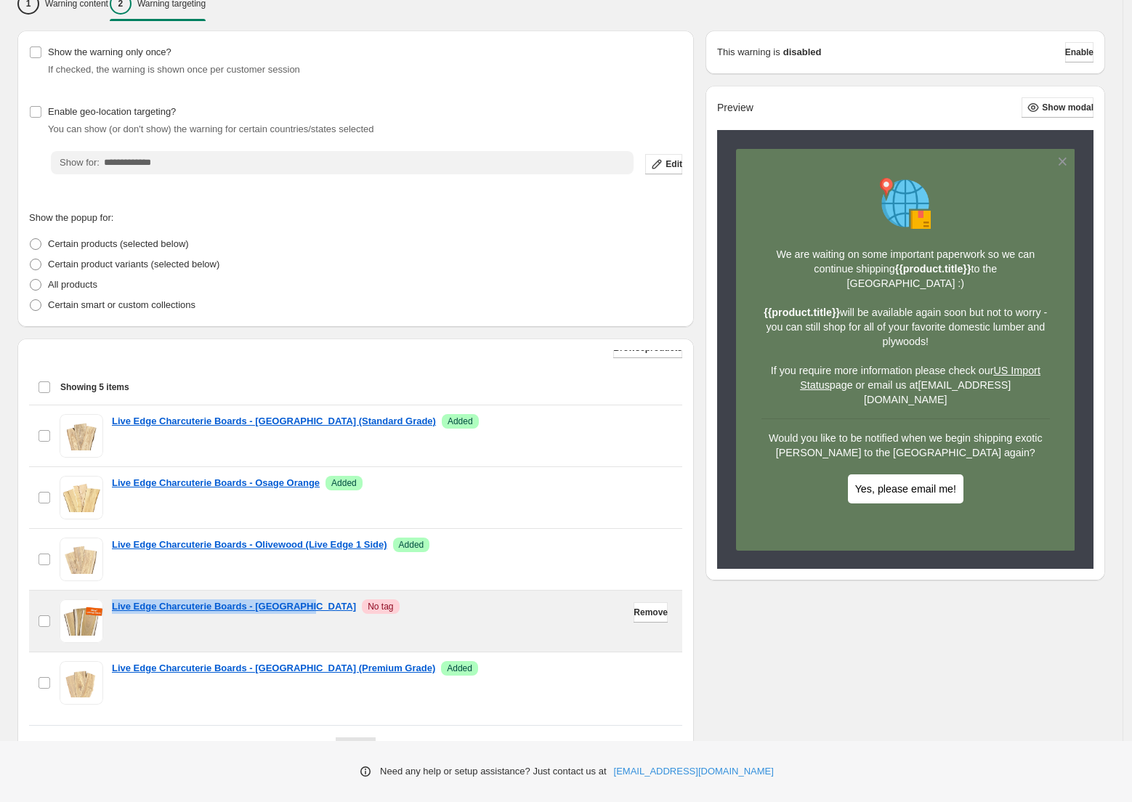
drag, startPoint x: 108, startPoint y: 610, endPoint x: 319, endPoint y: 605, distance: 211.5
click at [319, 605] on div "checkbox Live Edge Charcuterie Boards - Canarywood Critical No tag" at bounding box center [356, 622] width 636 height 44
copy p "Live Edge Charcuterie Boards - [GEOGRAPHIC_DATA]"
click at [642, 610] on span "Remove" at bounding box center [651, 613] width 34 height 12
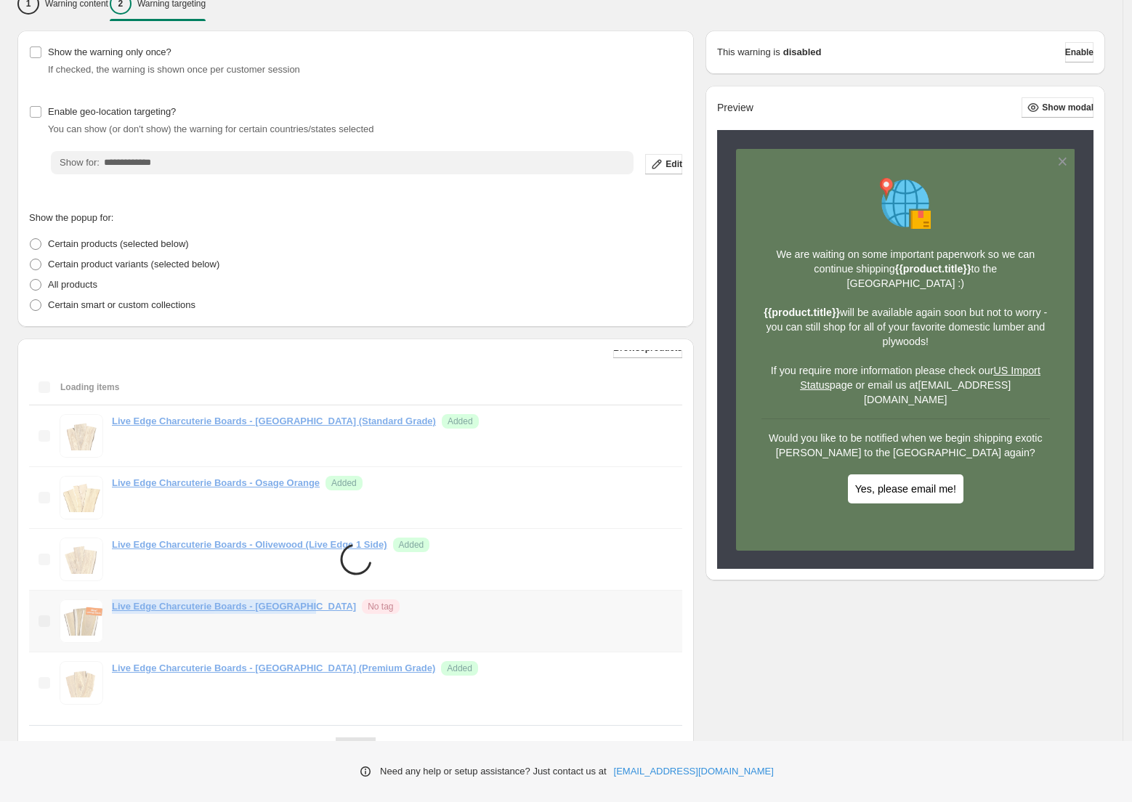
scroll to position [0, 0]
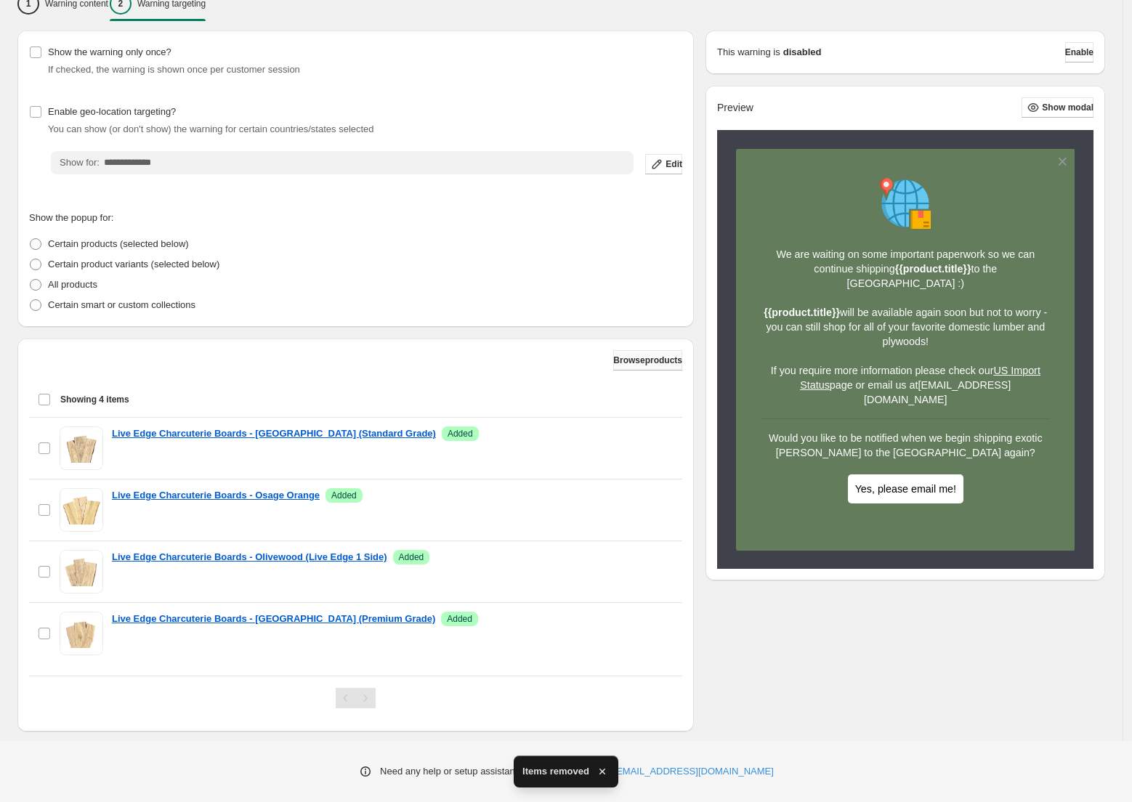
click at [639, 364] on span "Browse products" at bounding box center [647, 361] width 69 height 12
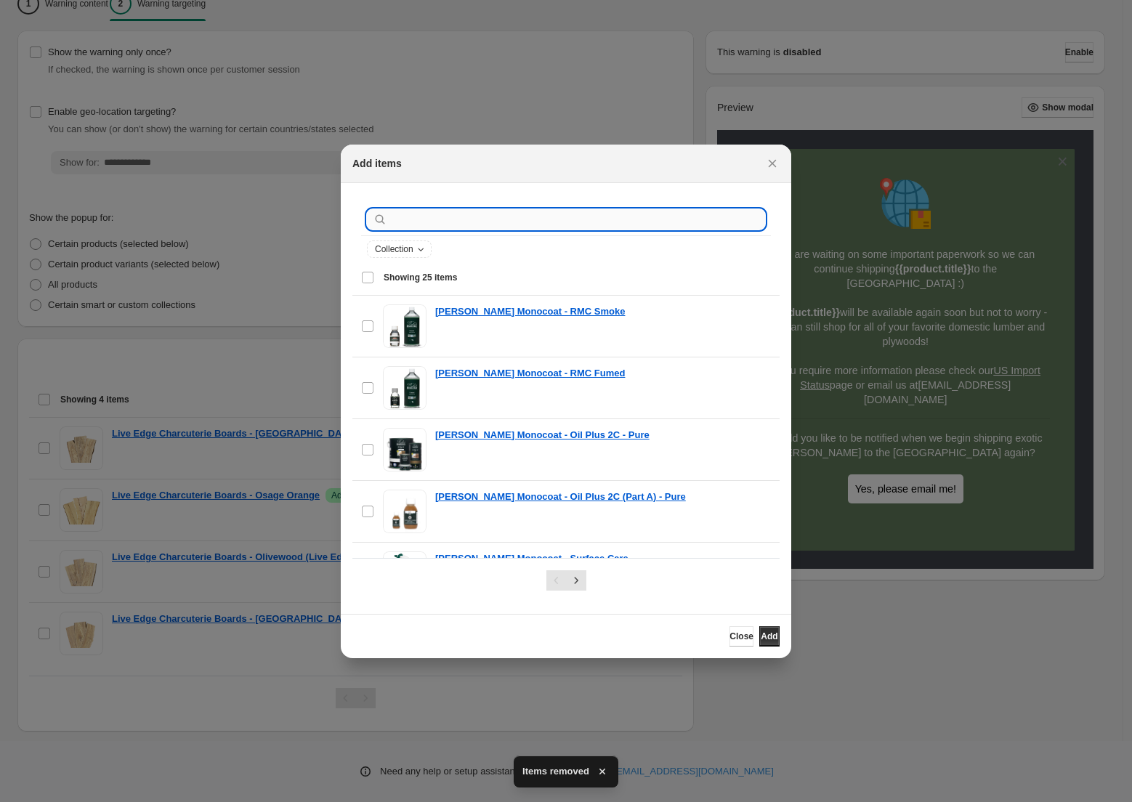
click at [392, 222] on input ":r86:" at bounding box center [577, 219] width 375 height 20
paste input "**********"
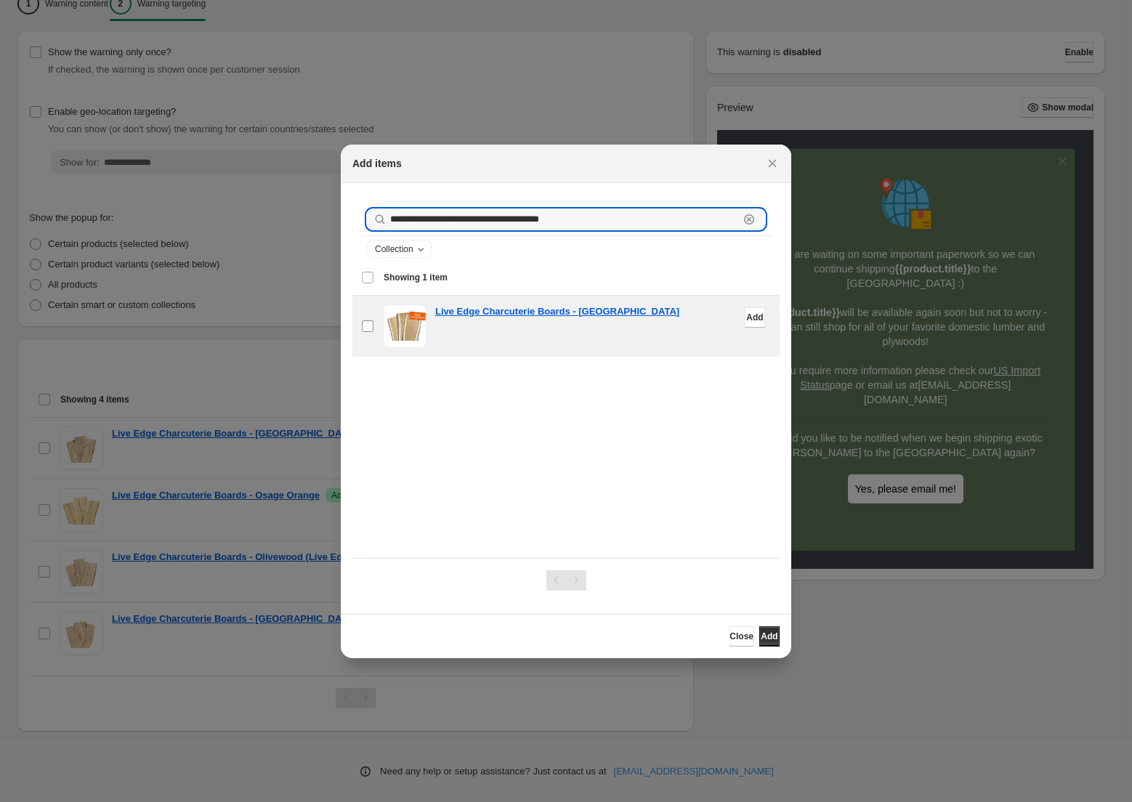
type input "**********"
click at [764, 645] on button "Add" at bounding box center [769, 636] width 20 height 20
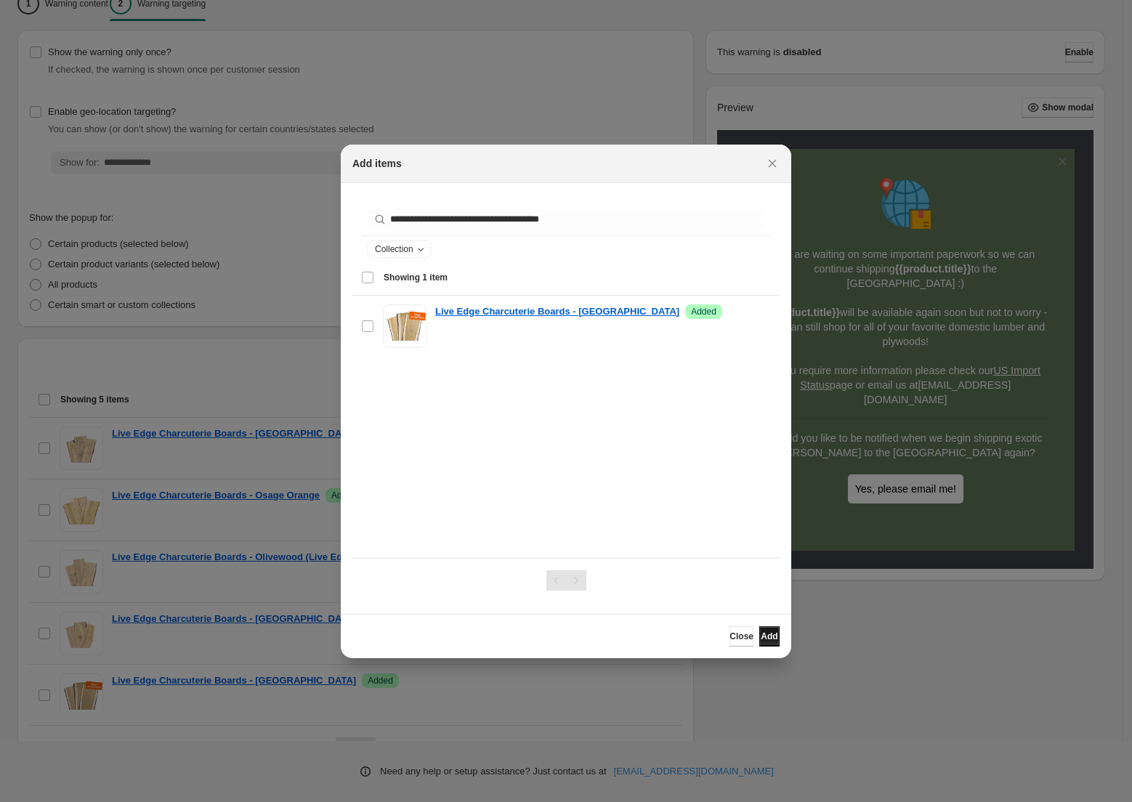
click at [761, 637] on span "Add" at bounding box center [769, 637] width 17 height 12
click at [730, 638] on span "Close" at bounding box center [742, 637] width 24 height 12
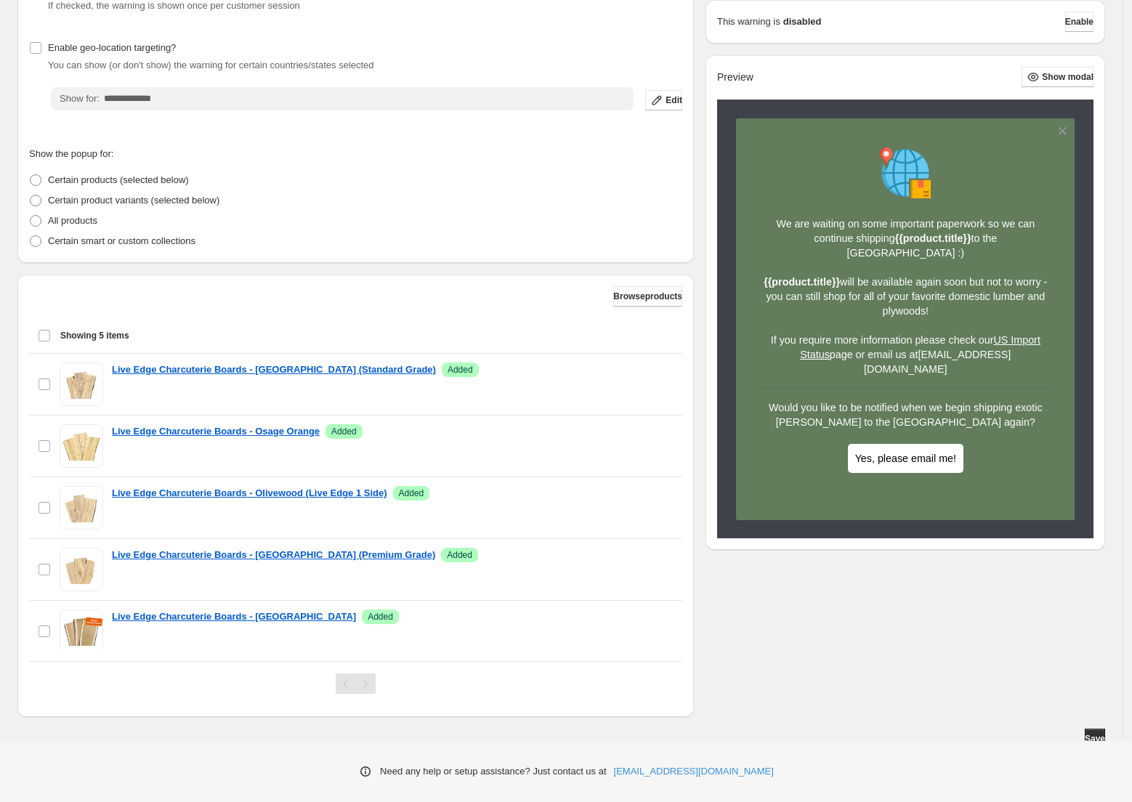
scroll to position [218, 0]
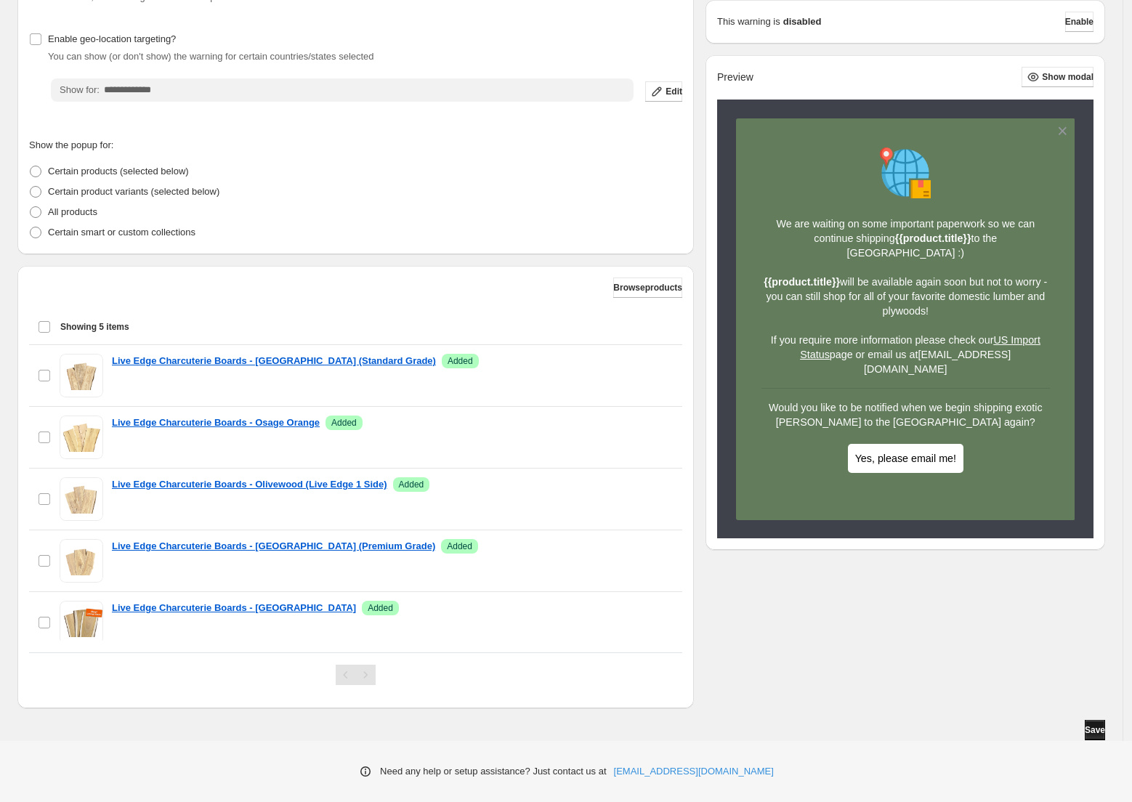
click at [1091, 727] on span "Save" at bounding box center [1095, 731] width 20 height 12
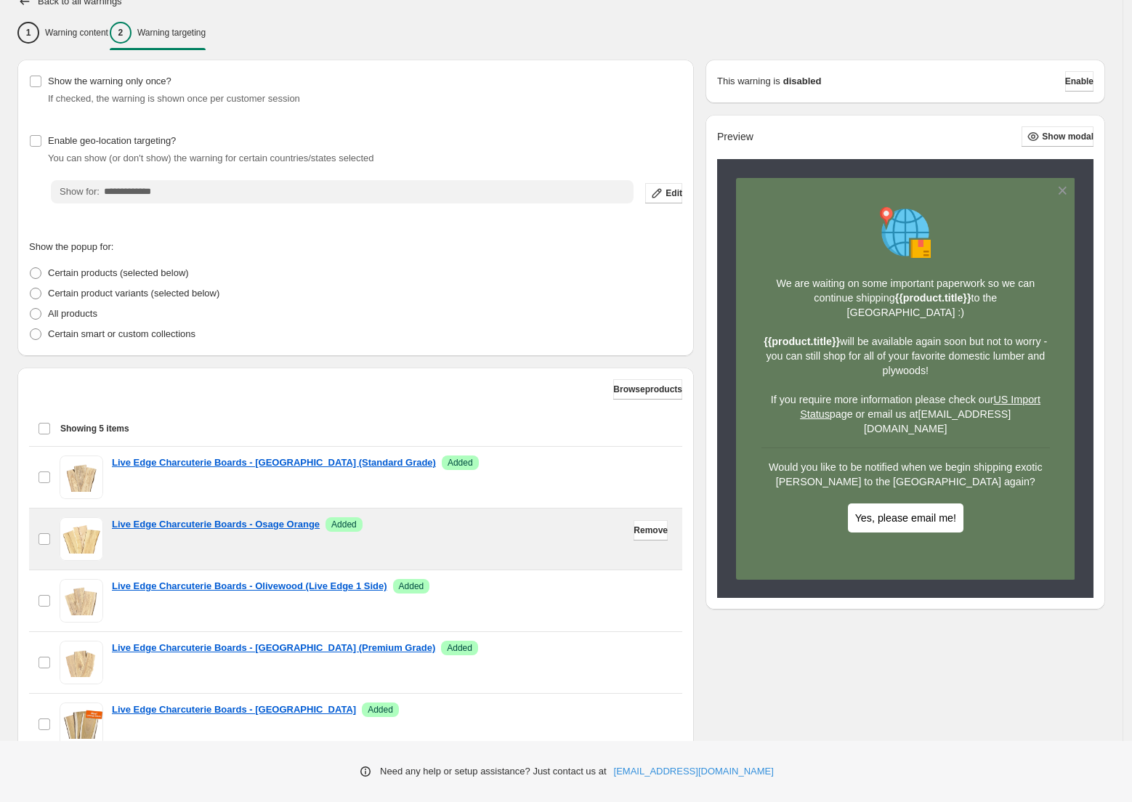
scroll to position [0, 0]
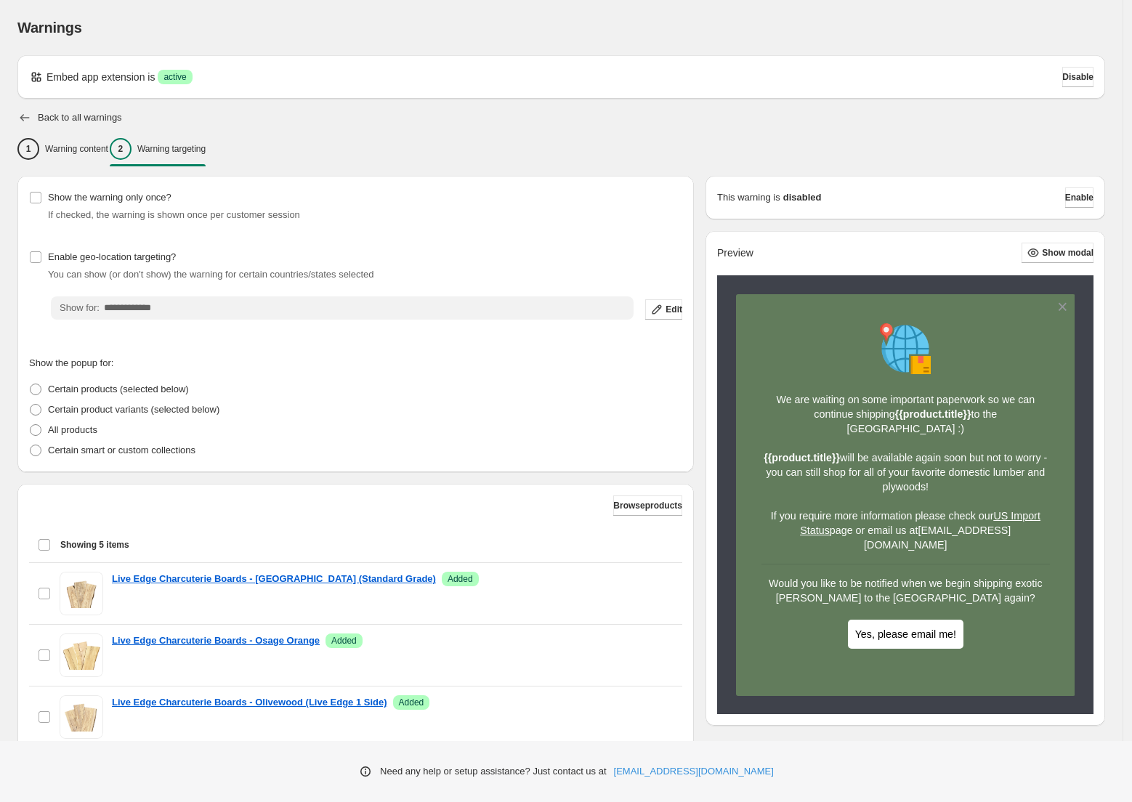
click at [28, 116] on icon "button" at bounding box center [24, 117] width 15 height 15
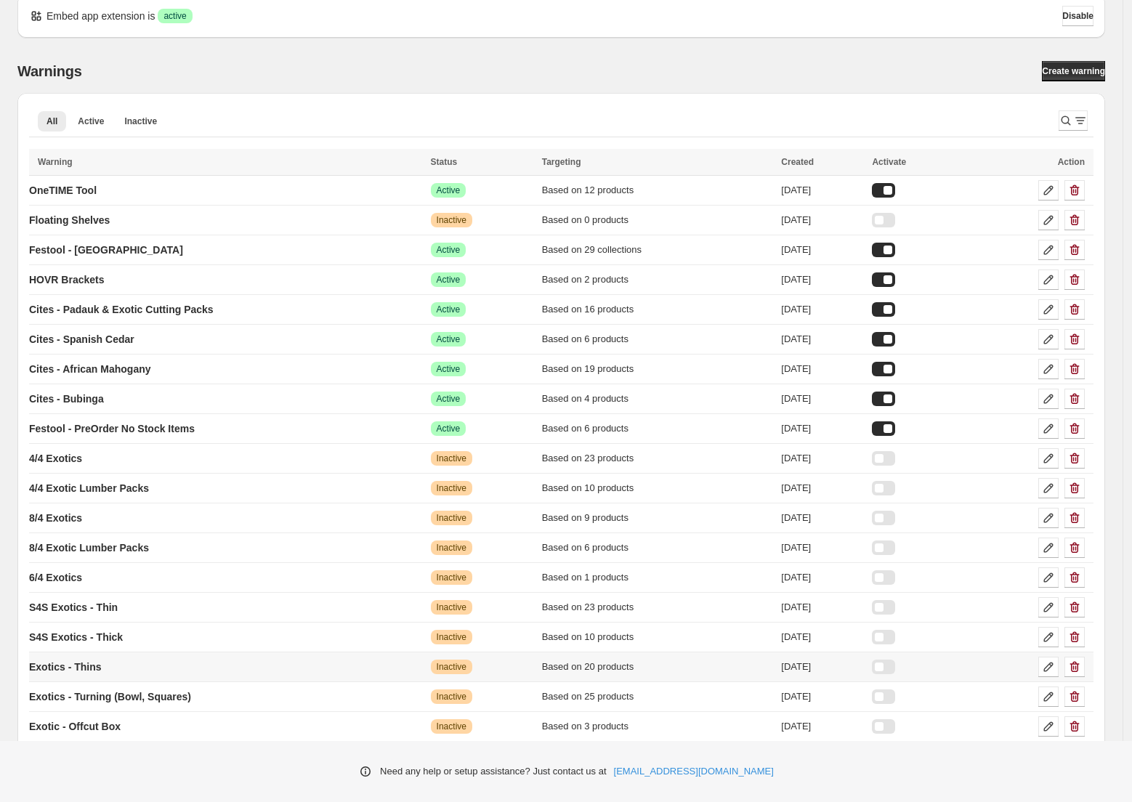
scroll to position [158, 0]
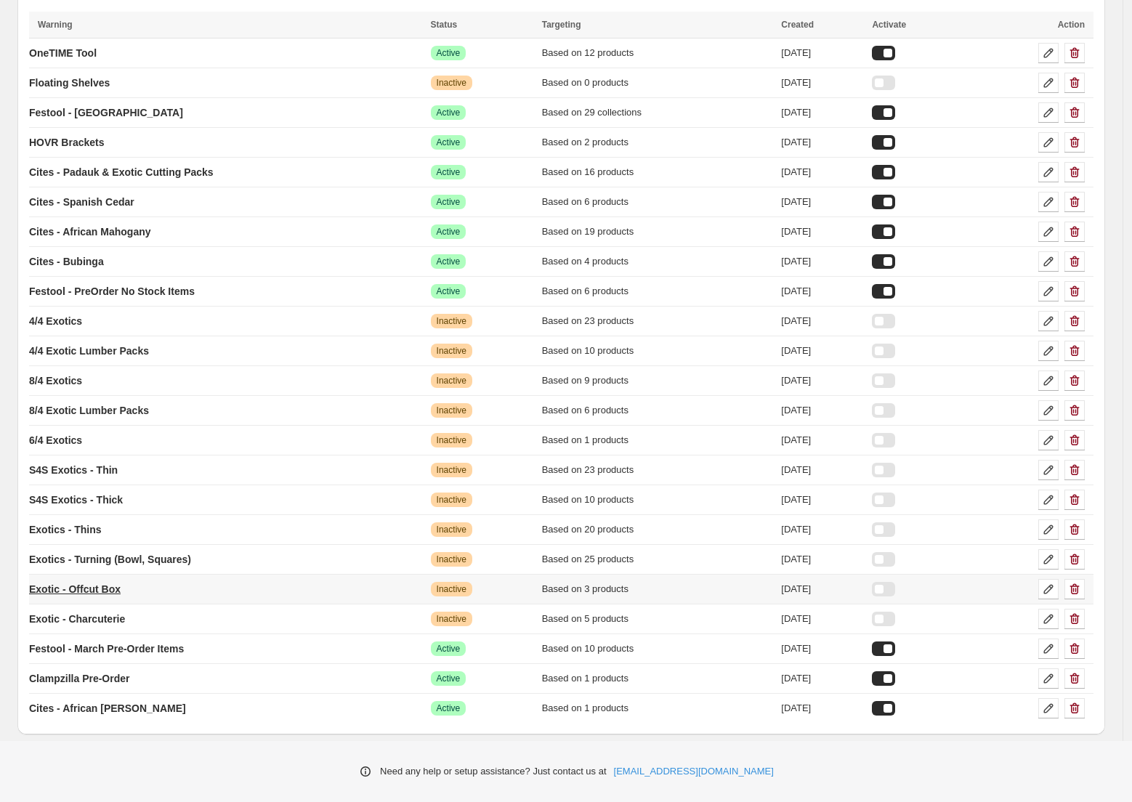
click at [91, 591] on p "Exotic - Offcut Box" at bounding box center [75, 589] width 92 height 15
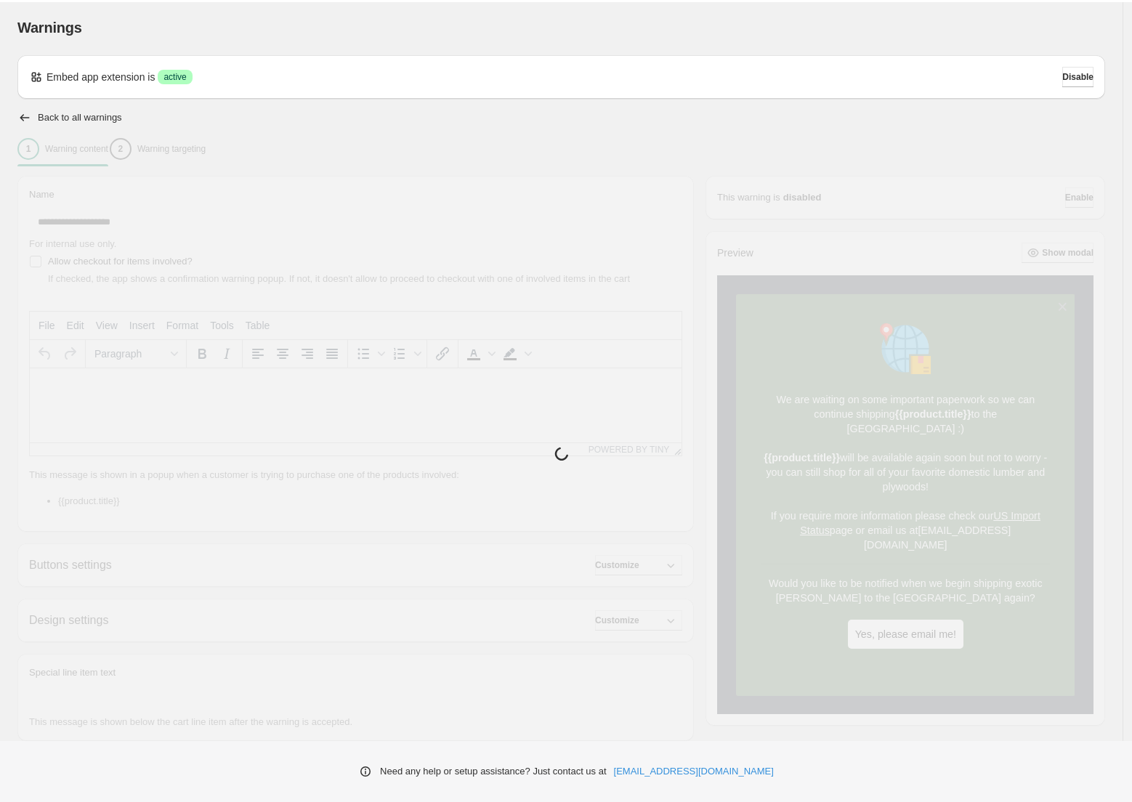
type input "**********"
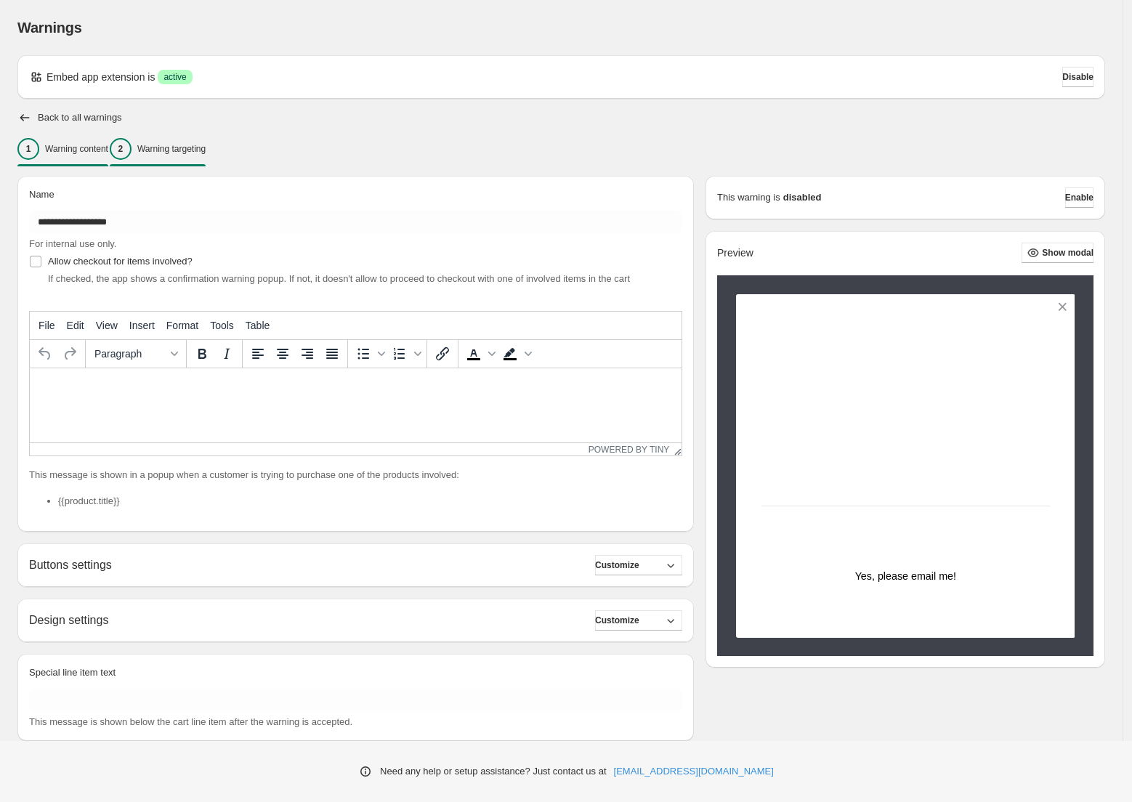
click at [184, 152] on p "Warning targeting" at bounding box center [171, 149] width 68 height 12
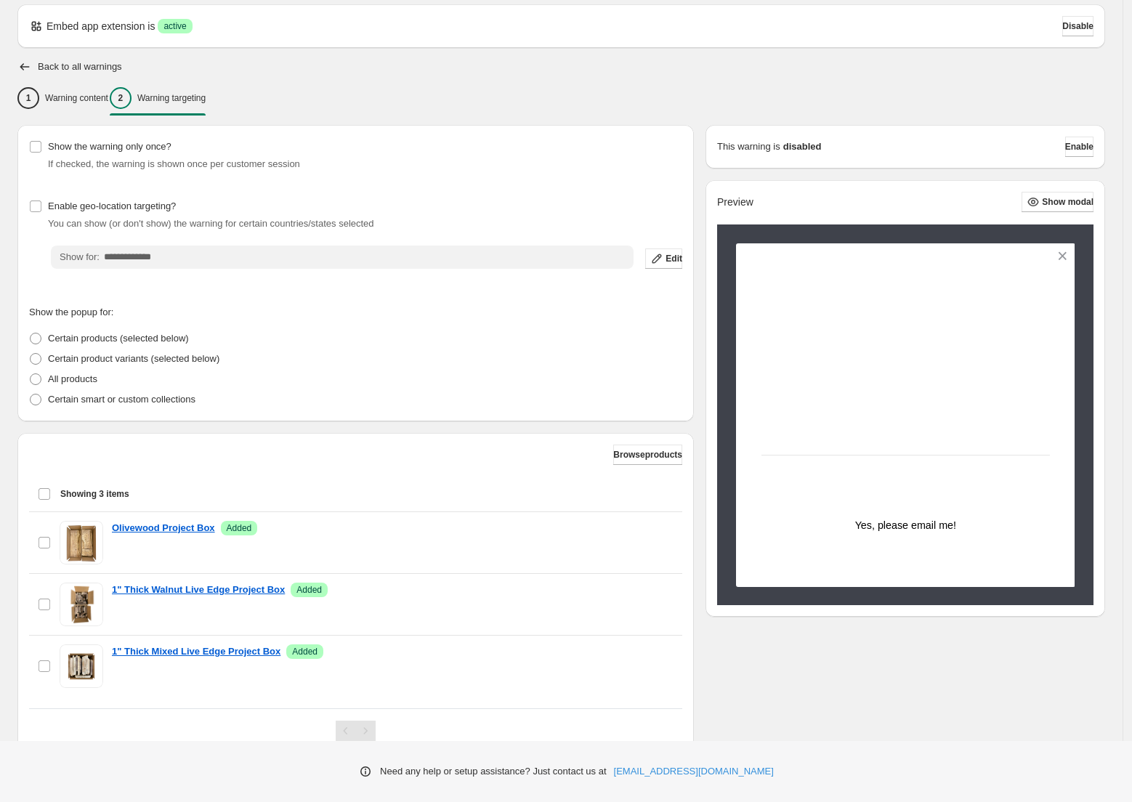
scroll to position [106, 0]
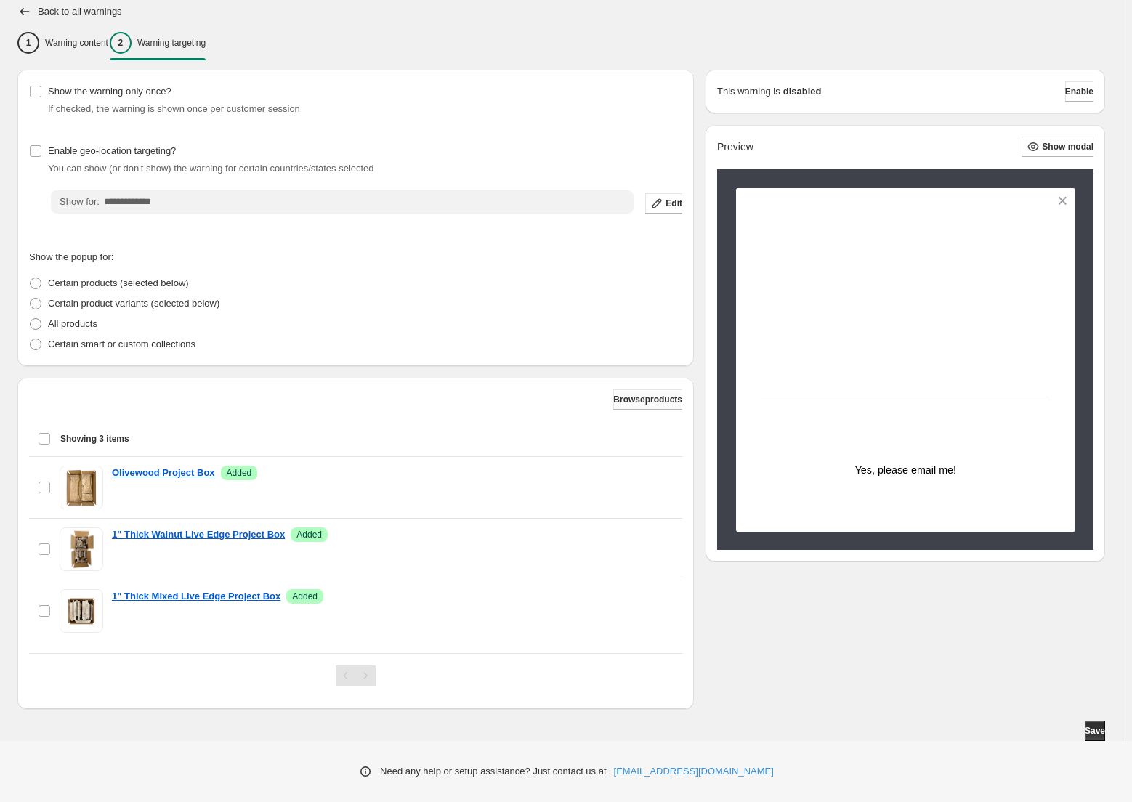
click at [624, 403] on span "Browse products" at bounding box center [647, 400] width 69 height 12
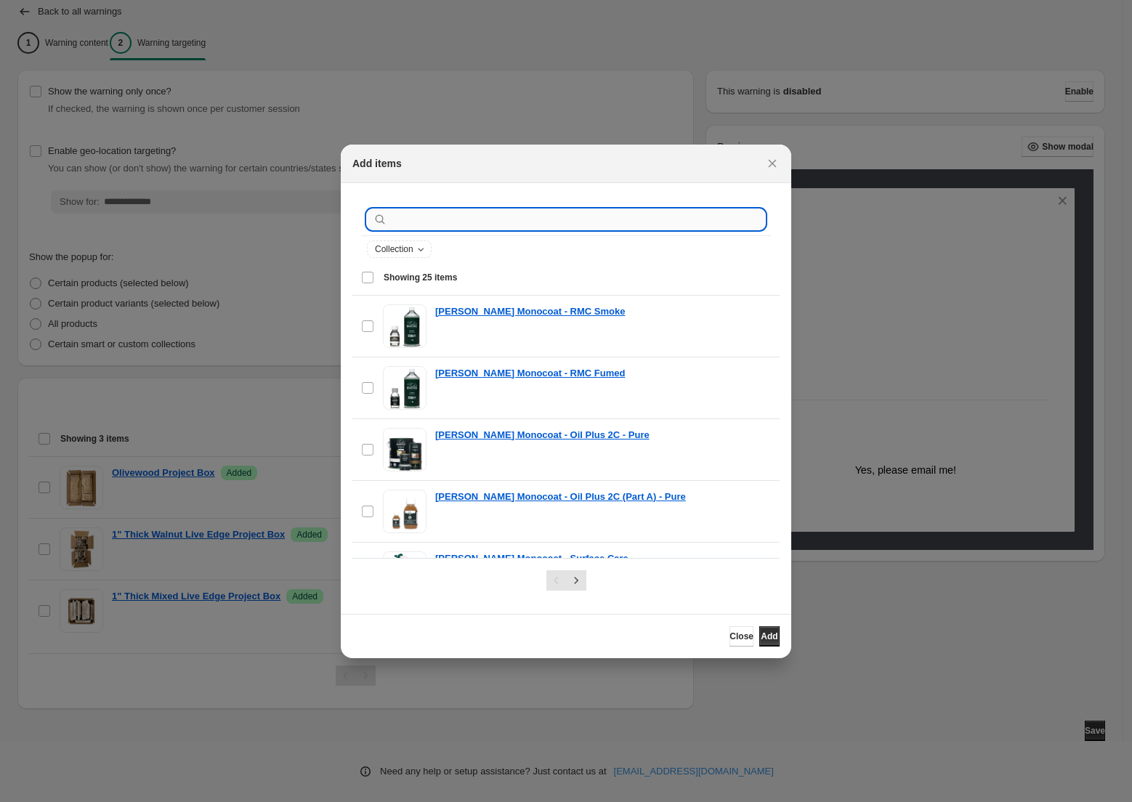
click at [453, 221] on input ":rco:" at bounding box center [577, 219] width 375 height 20
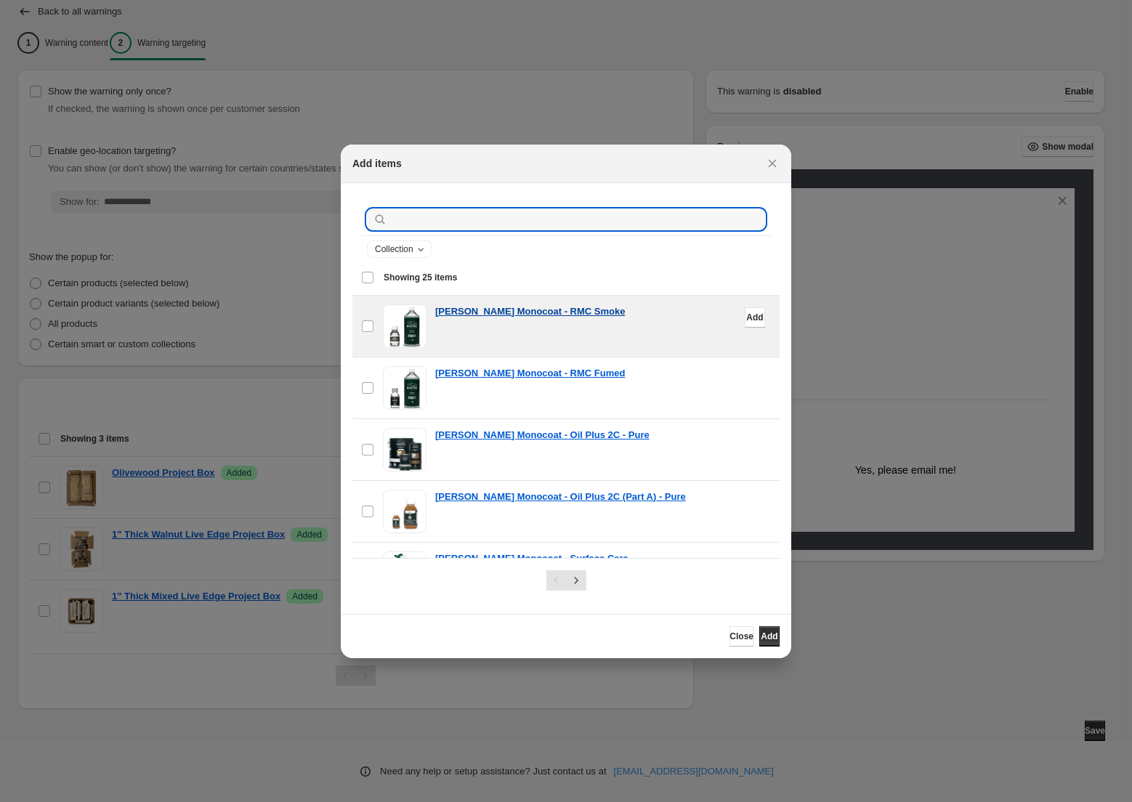
paste input "**********"
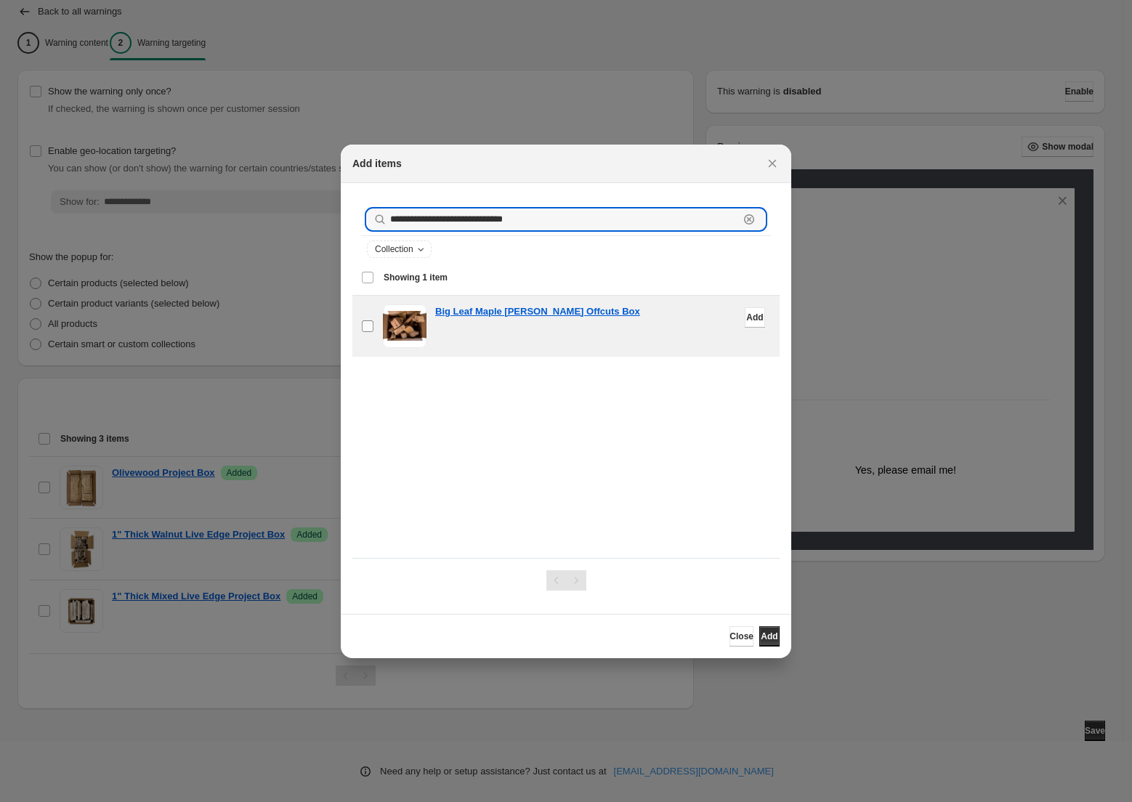
type input "**********"
click at [761, 631] on span "Add" at bounding box center [769, 637] width 17 height 12
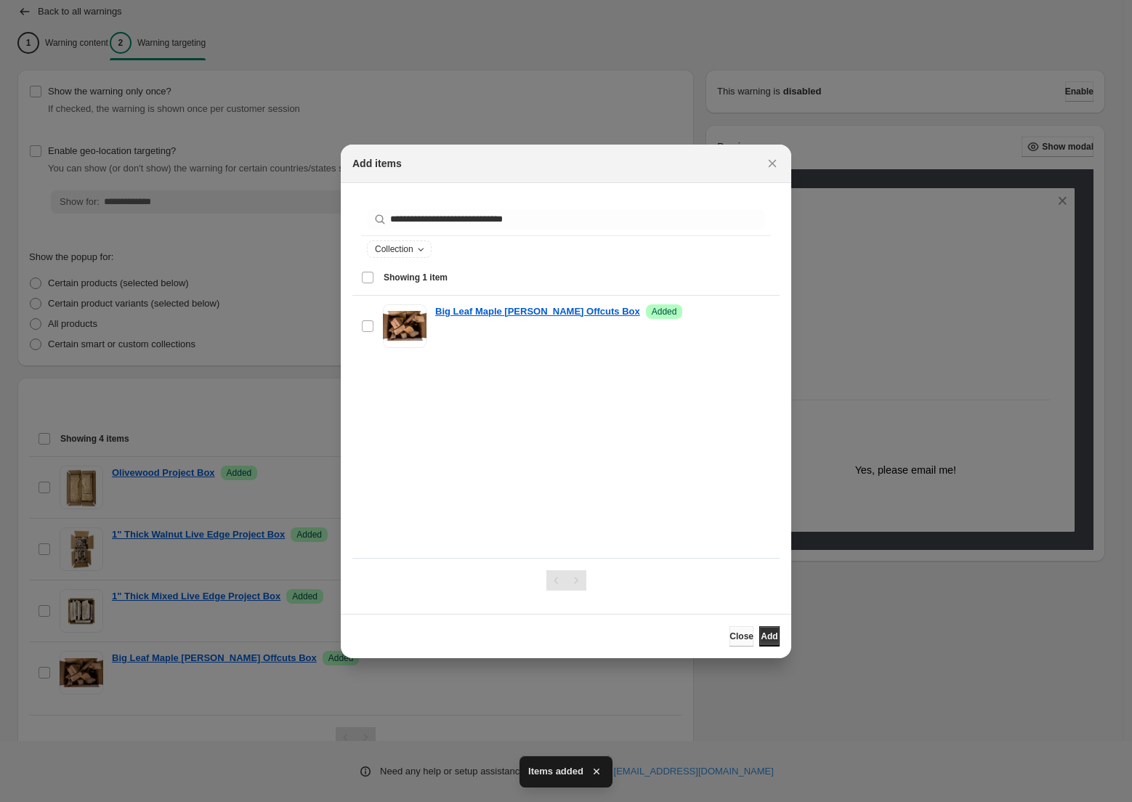
click at [730, 640] on span "Close" at bounding box center [742, 637] width 24 height 12
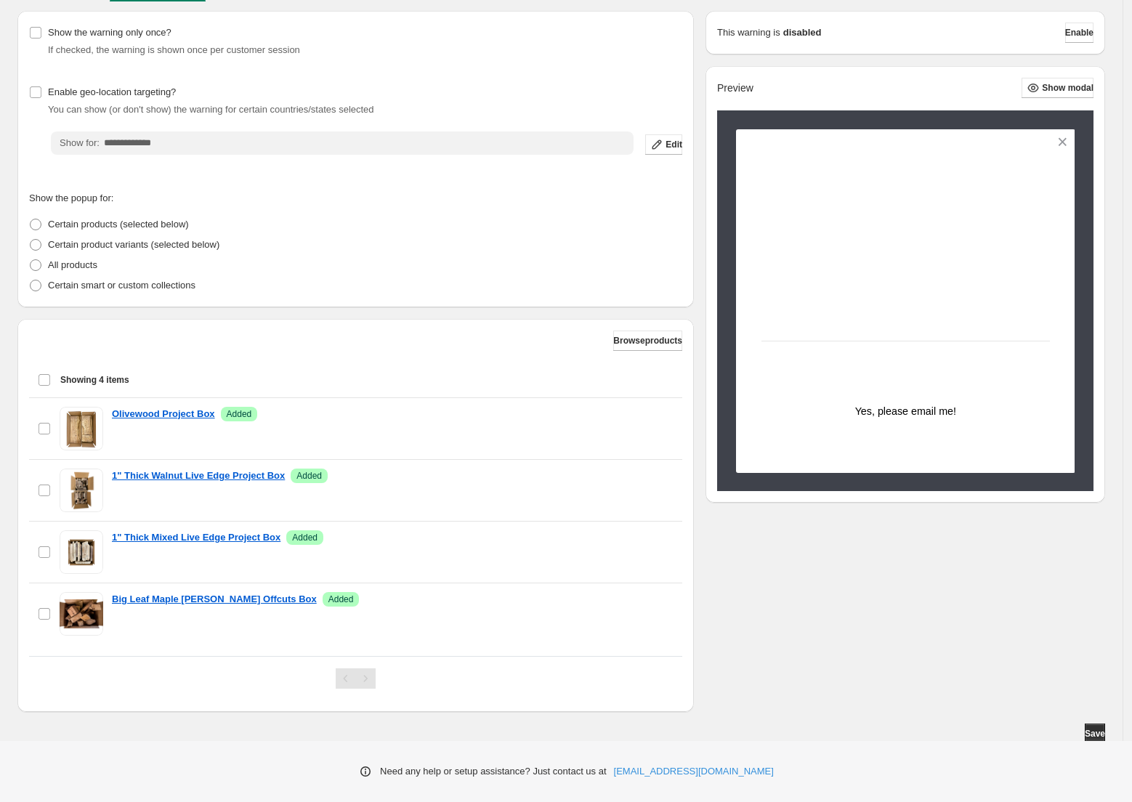
scroll to position [169, 0]
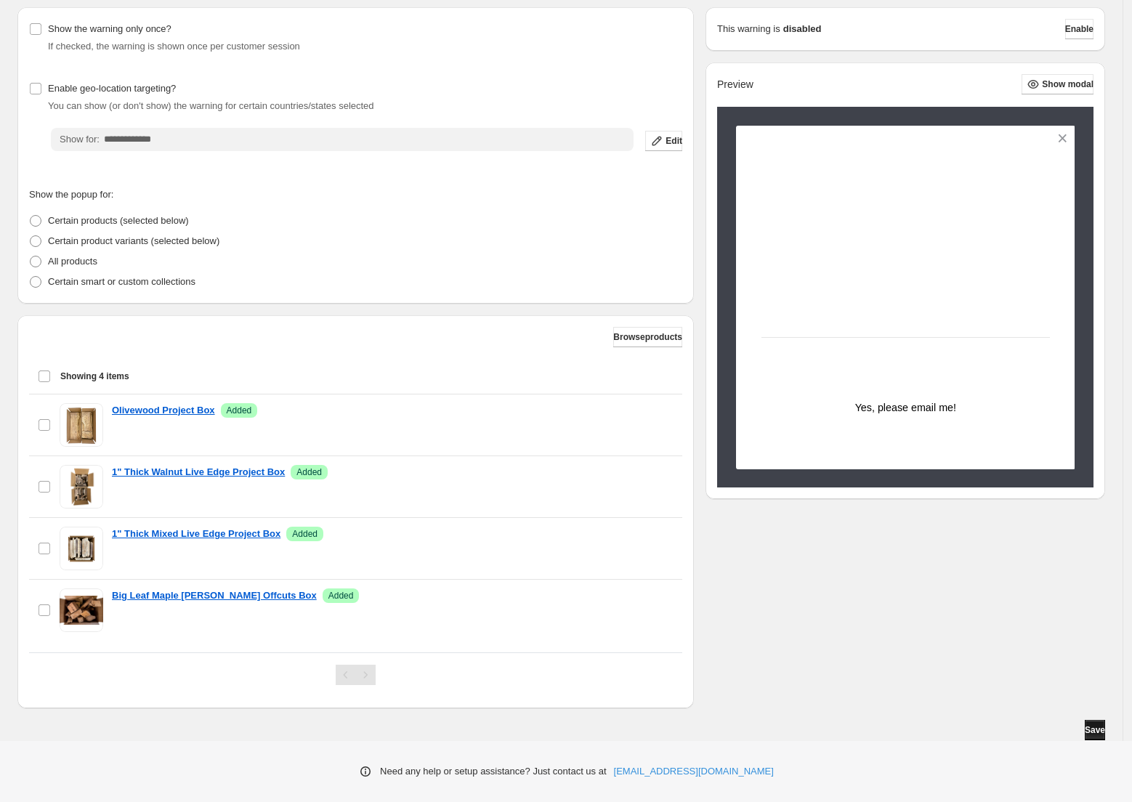
click at [1096, 735] on span "Save" at bounding box center [1095, 731] width 20 height 12
click at [670, 337] on span "Browse products" at bounding box center [647, 337] width 69 height 12
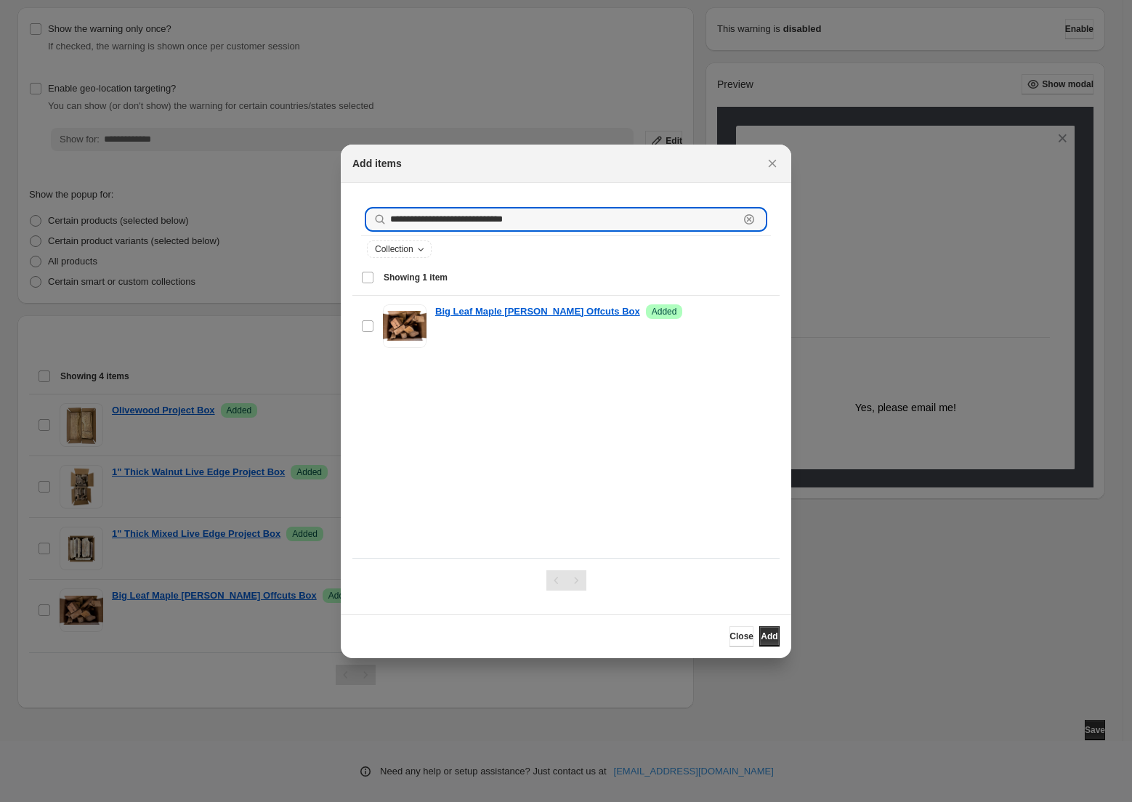
drag, startPoint x: 553, startPoint y: 223, endPoint x: 122, endPoint y: 200, distance: 431.6
click at [124, 802] on div "**********" at bounding box center [566, 802] width 1132 height 0
type input "**********"
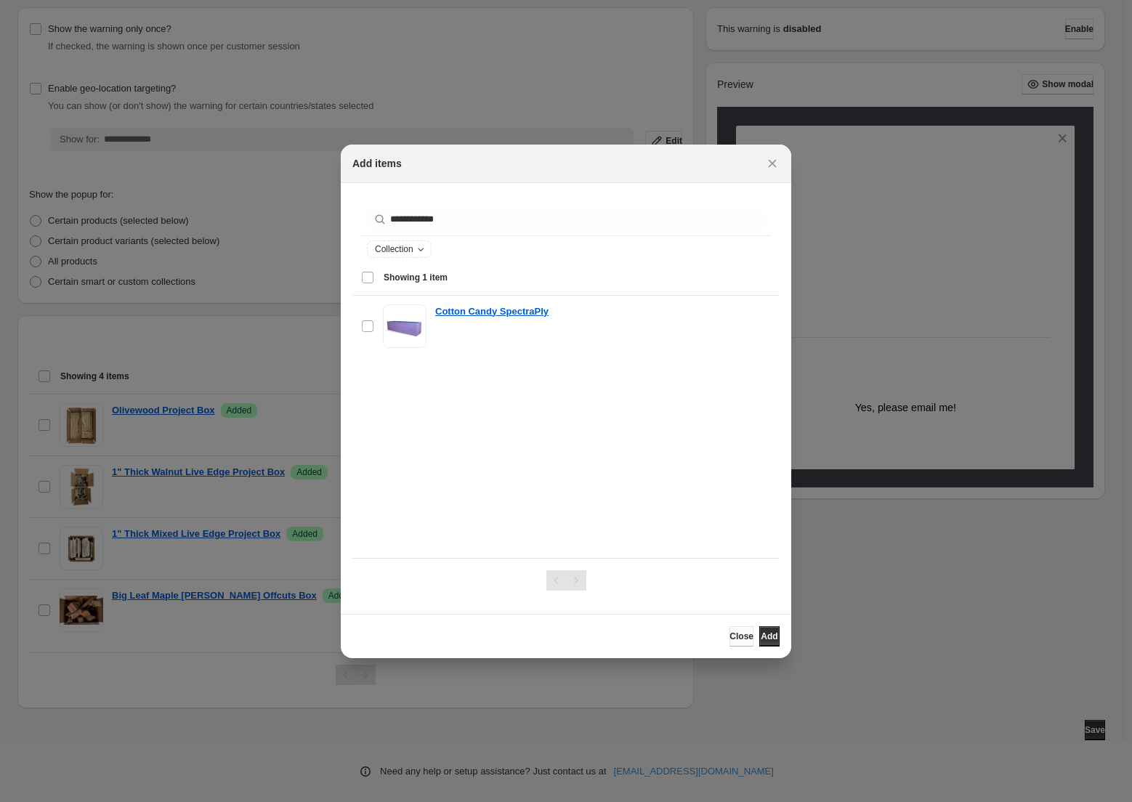
click at [730, 640] on span "Close" at bounding box center [742, 637] width 24 height 12
